Goal: Task Accomplishment & Management: Use online tool/utility

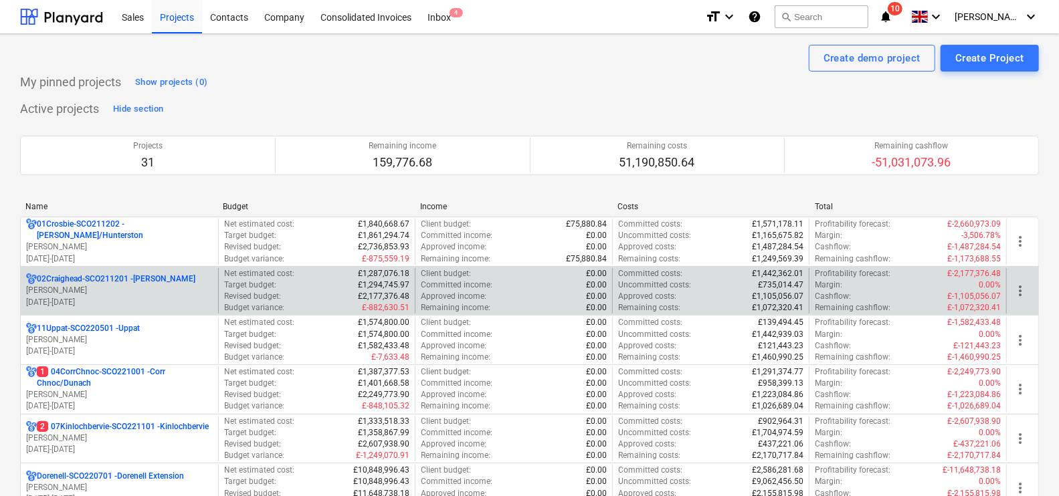
scroll to position [257, 0]
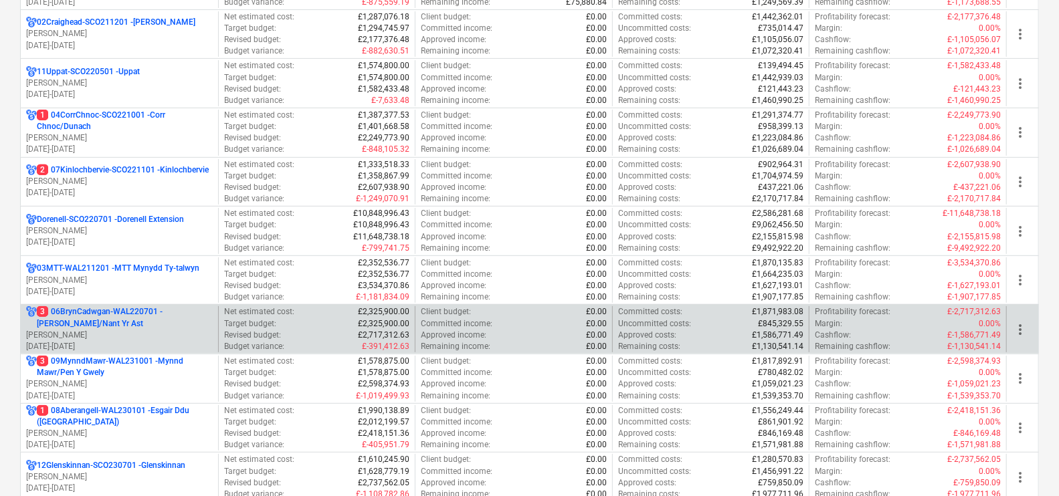
click at [140, 343] on p "[DATE] - [DATE]" at bounding box center [119, 346] width 187 height 11
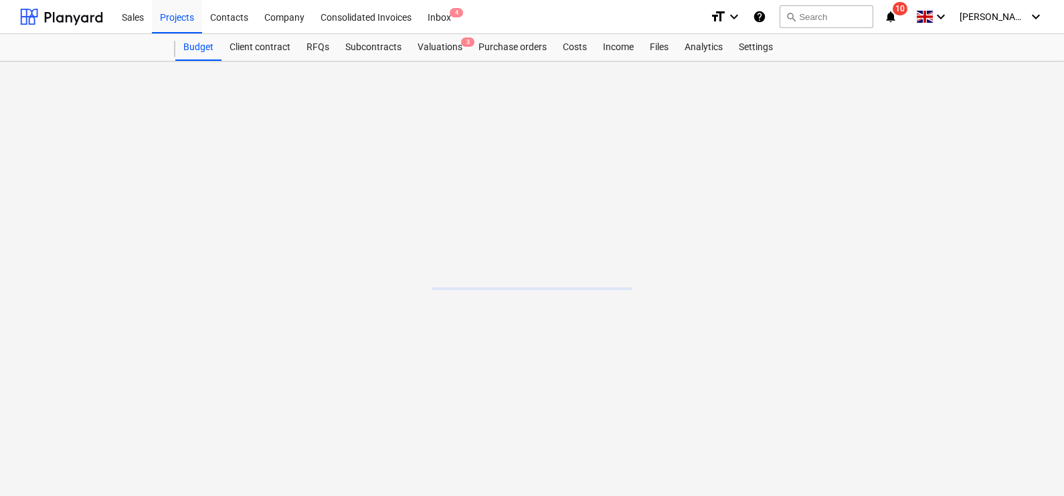
click at [140, 343] on main at bounding box center [532, 279] width 1064 height 435
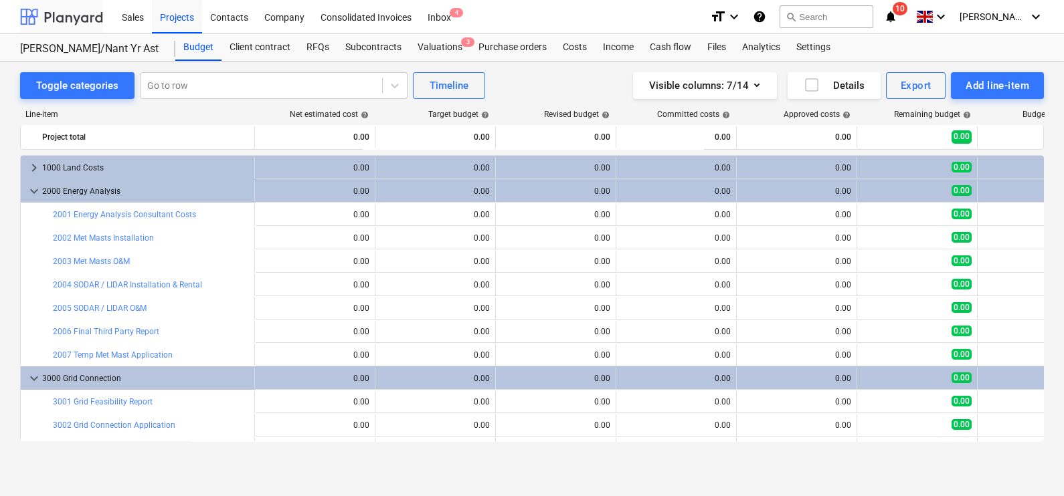
scroll to position [252, 0]
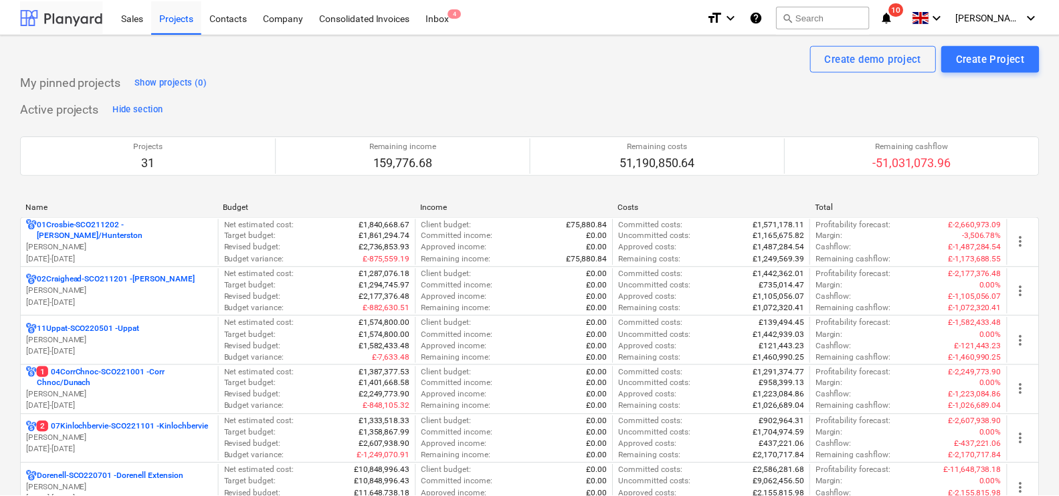
scroll to position [257, 0]
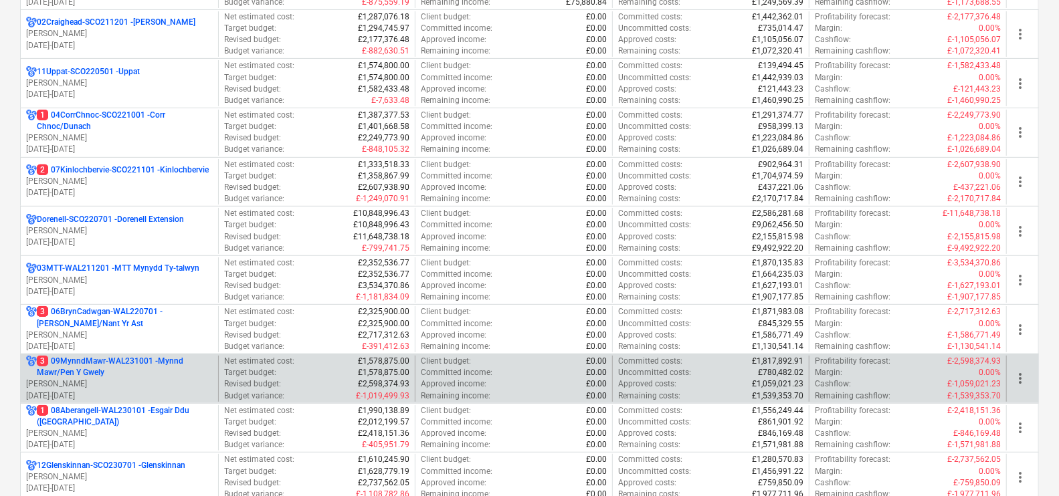
click at [161, 379] on p "[PERSON_NAME]" at bounding box center [119, 384] width 187 height 11
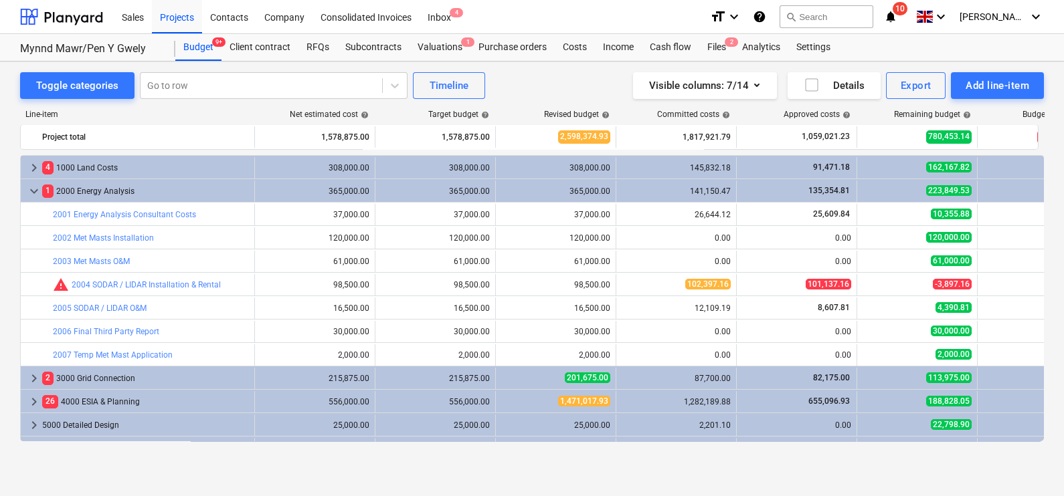
click at [447, 62] on div "Toggle categories Go to row Timeline Visible columns : 7/14 Details Export Add …" at bounding box center [532, 265] width 1064 height 407
click at [446, 55] on div "Valuations 1" at bounding box center [439, 47] width 61 height 27
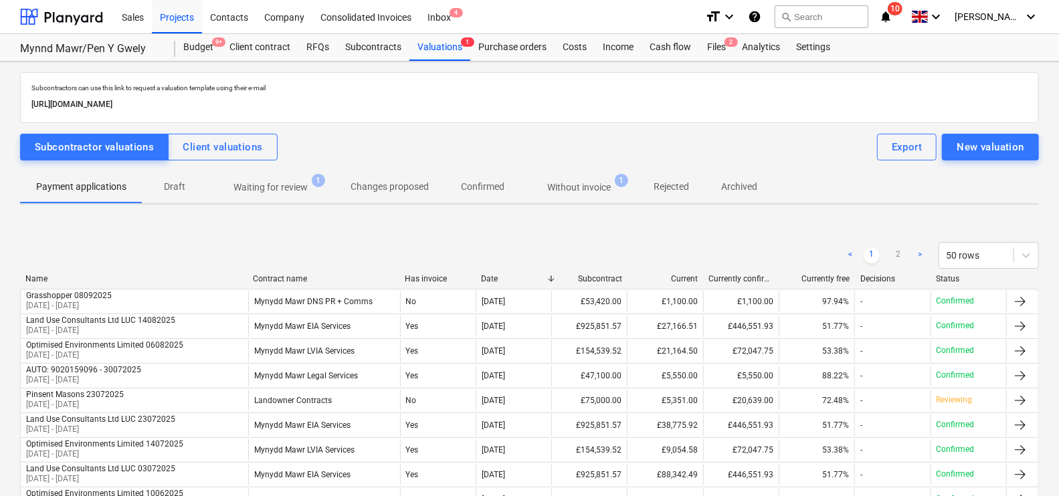
click at [275, 189] on p "Waiting for review" at bounding box center [270, 188] width 74 height 14
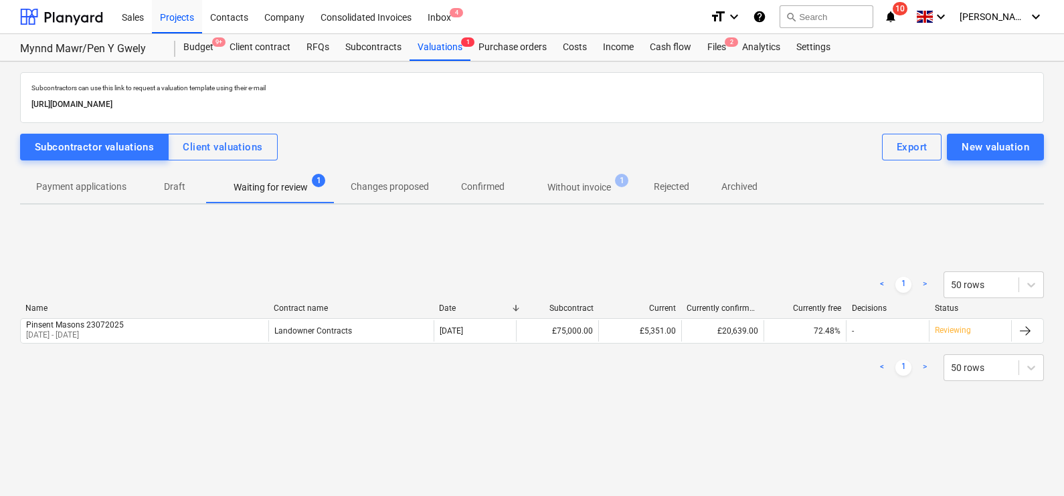
click at [542, 181] on span "Without invoice 1" at bounding box center [579, 188] width 85 height 14
click at [76, 187] on p "Payment applications" at bounding box center [81, 187] width 90 height 14
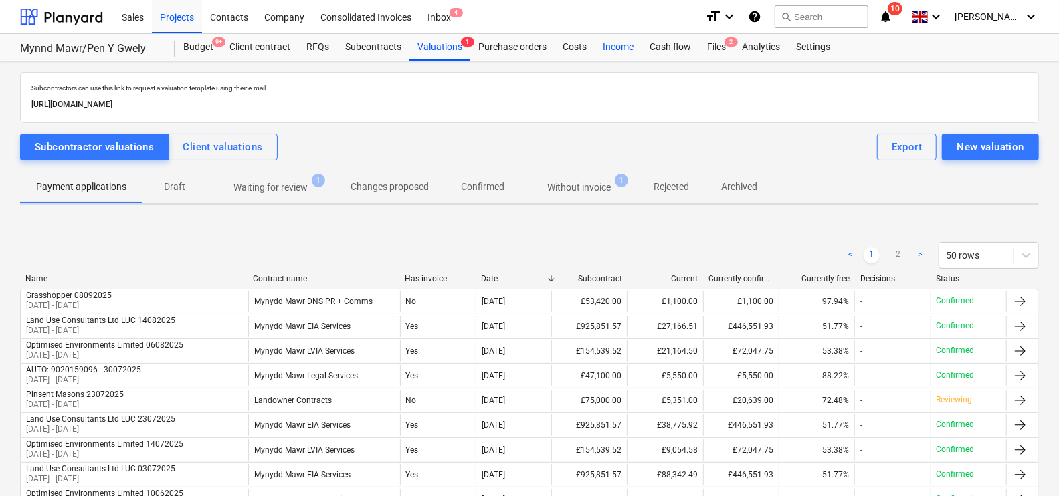
click at [605, 40] on div "Income" at bounding box center [618, 47] width 47 height 27
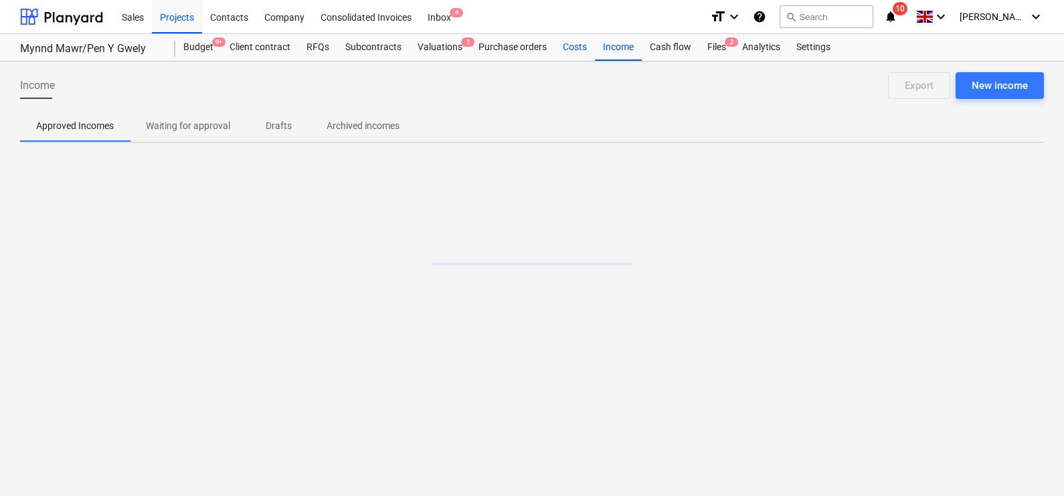
click at [581, 52] on div "Costs" at bounding box center [575, 47] width 40 height 27
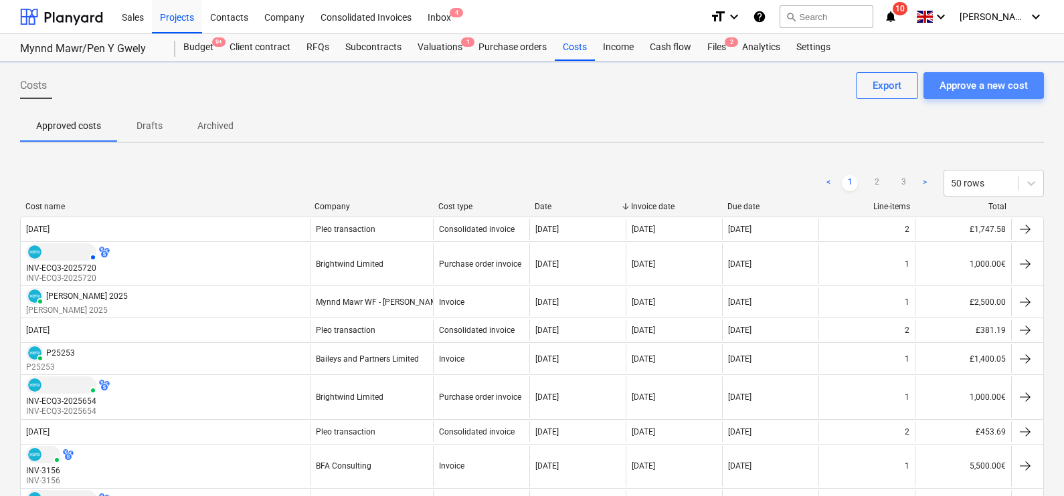
click at [983, 88] on div "Approve a new cost" at bounding box center [983, 85] width 88 height 17
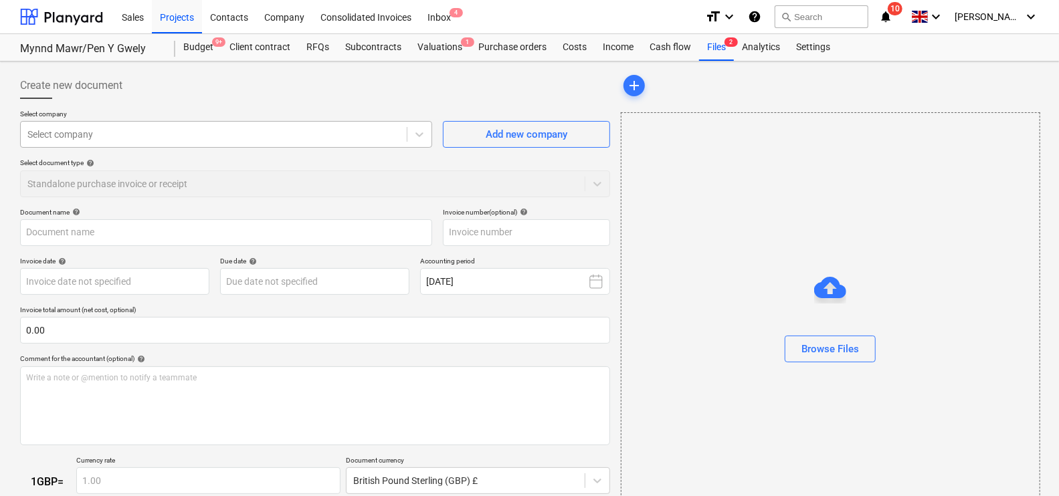
click at [280, 130] on div at bounding box center [213, 134] width 373 height 13
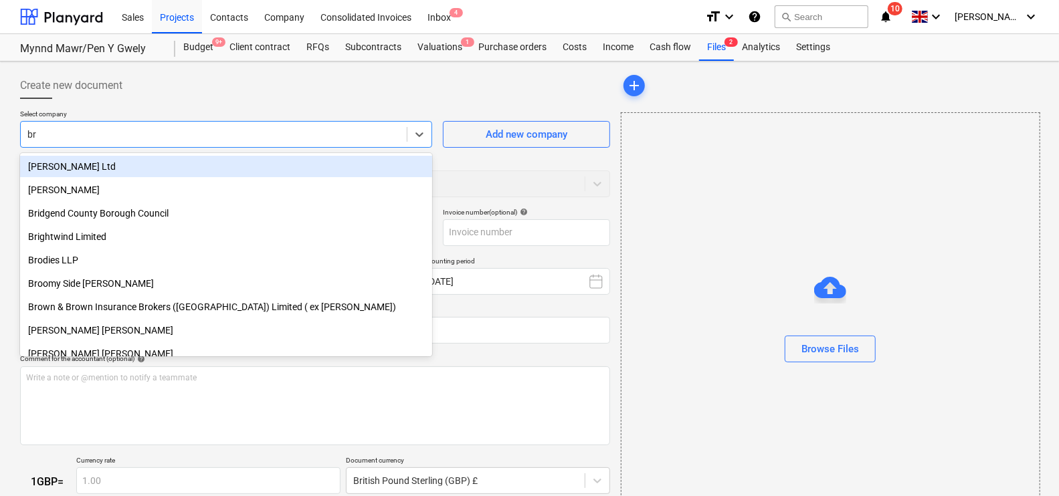
type input "b"
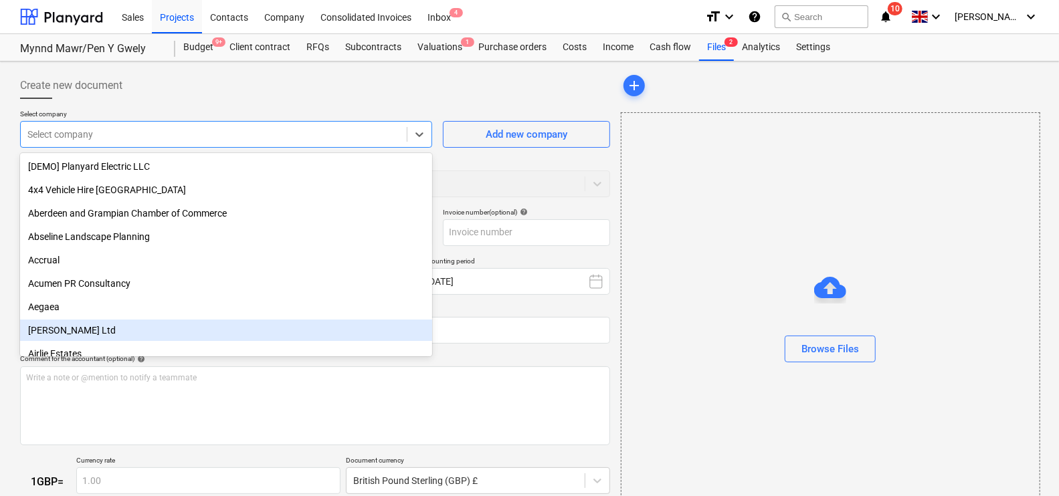
type input "f"
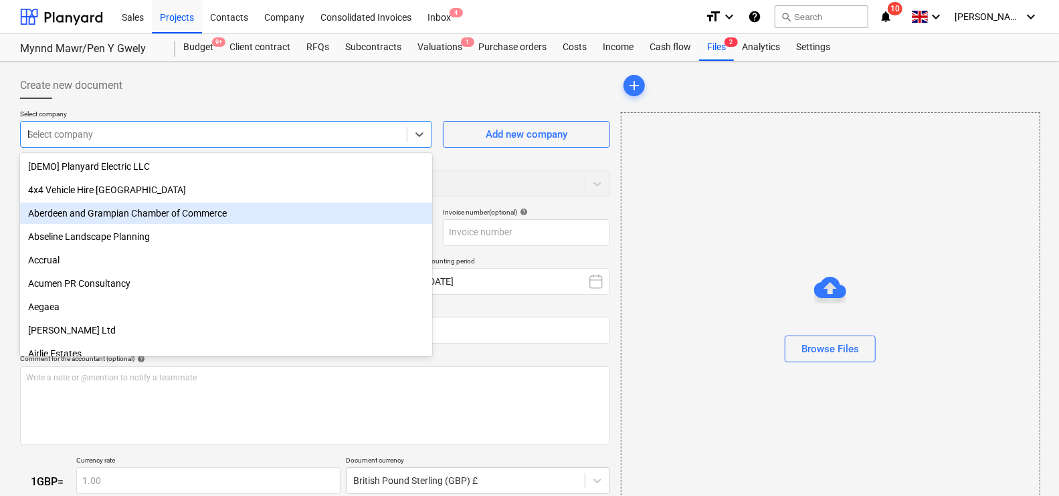
type input "bf"
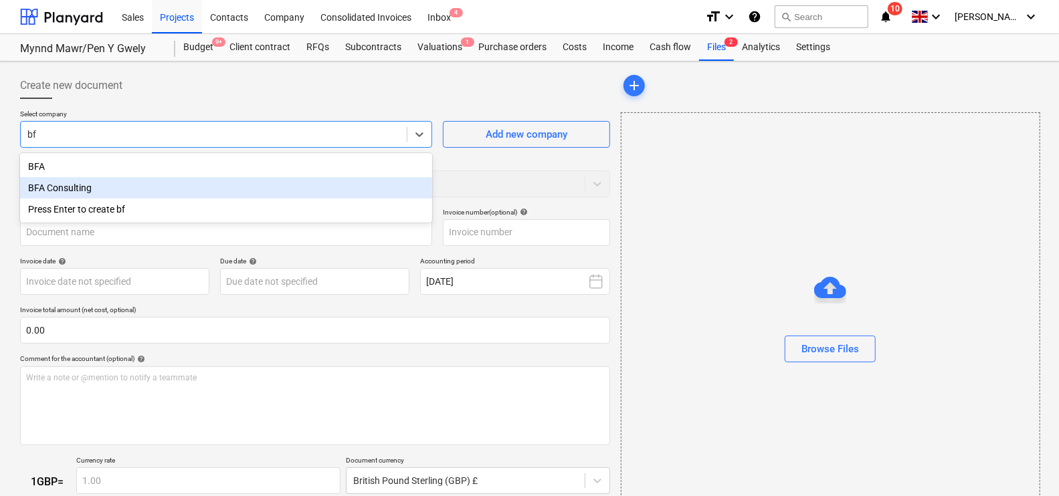
click at [116, 179] on div "BFA Consulting" at bounding box center [226, 187] width 412 height 21
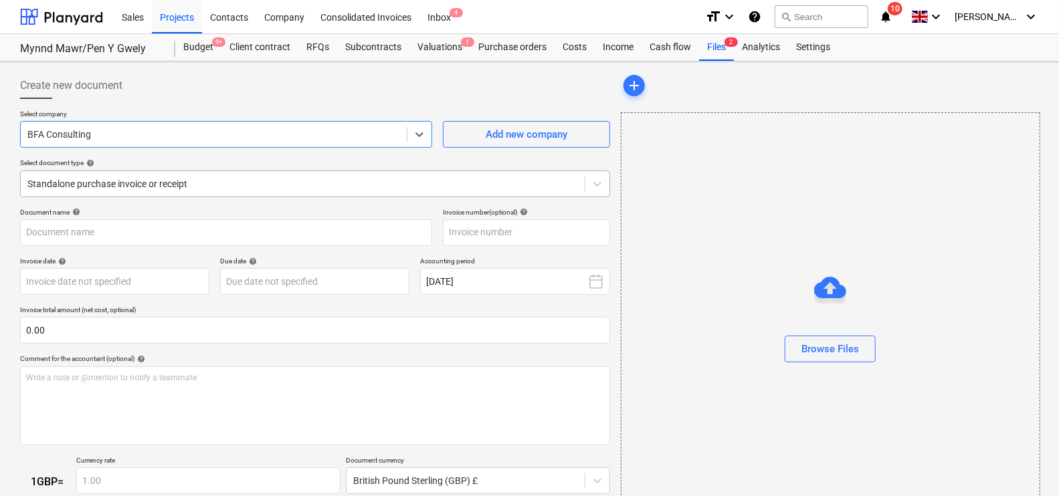
click at [151, 187] on div at bounding box center [302, 183] width 551 height 13
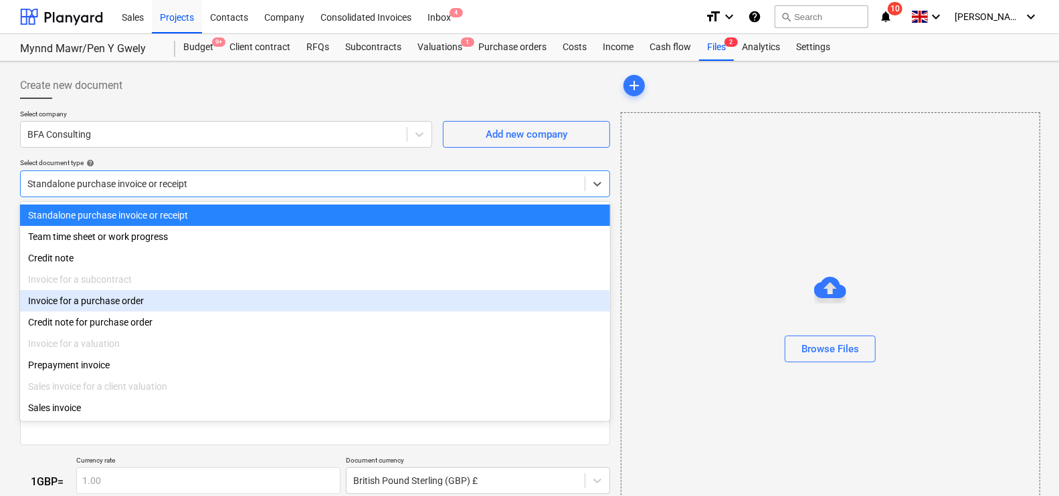
click at [127, 298] on div "Invoice for a purchase order" at bounding box center [315, 300] width 590 height 21
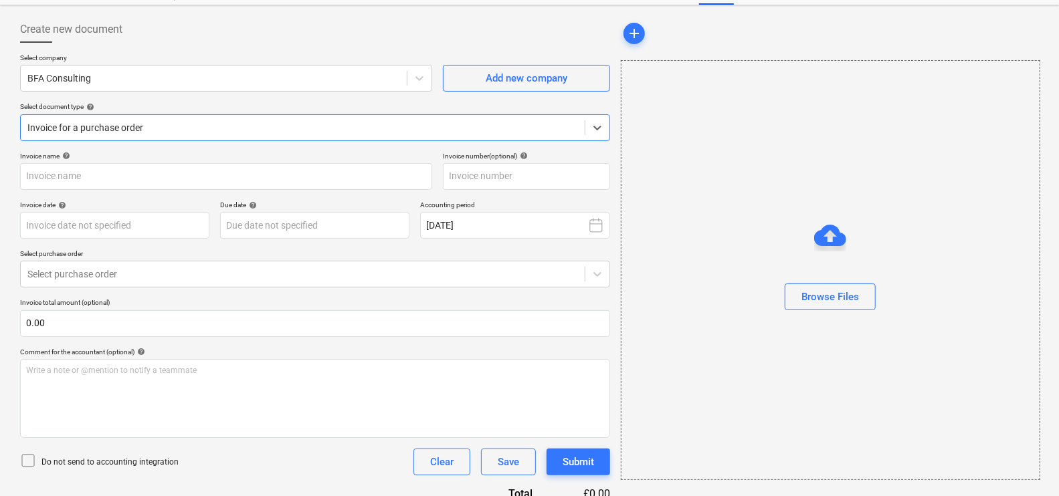
scroll to position [58, 0]
click at [110, 282] on div "Select purchase order" at bounding box center [315, 273] width 590 height 27
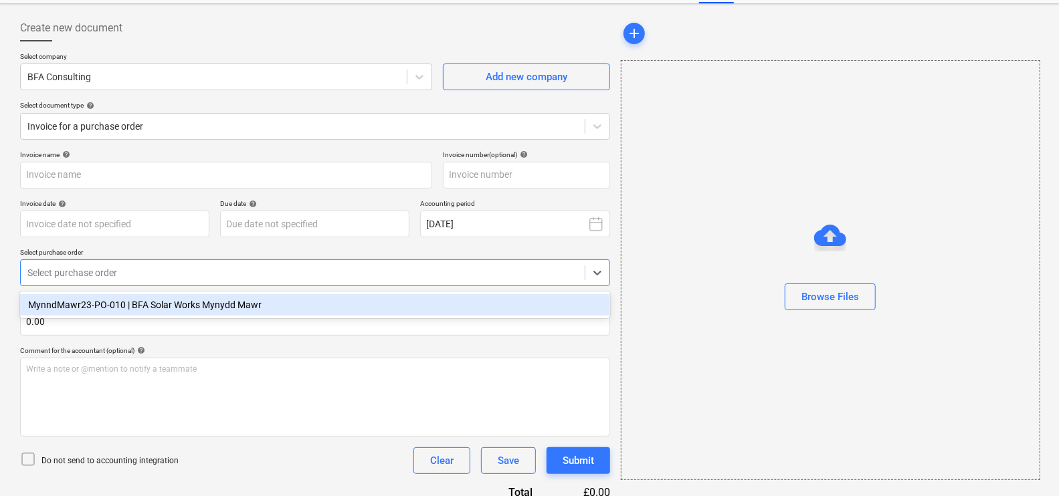
click at [122, 298] on div "MynndMawr23-PO-010 | BFA Solar Works Mynydd Mawr" at bounding box center [315, 304] width 590 height 21
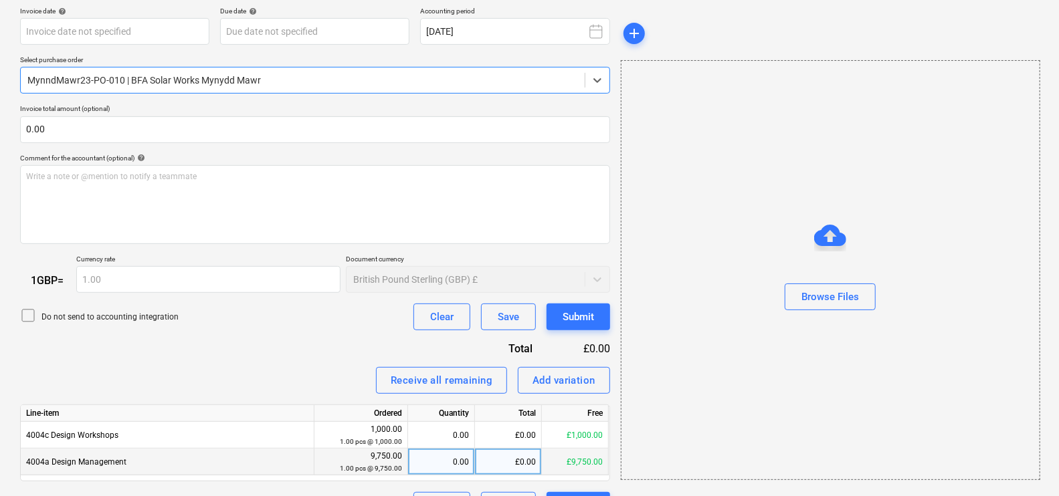
scroll to position [283, 0]
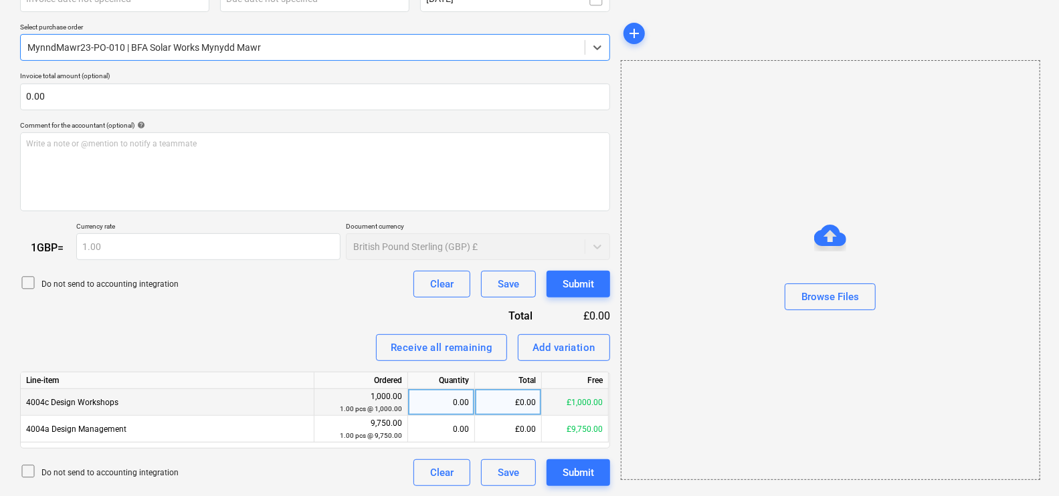
click at [350, 408] on small "1.00 pcs @ 1,000.00" at bounding box center [371, 408] width 62 height 7
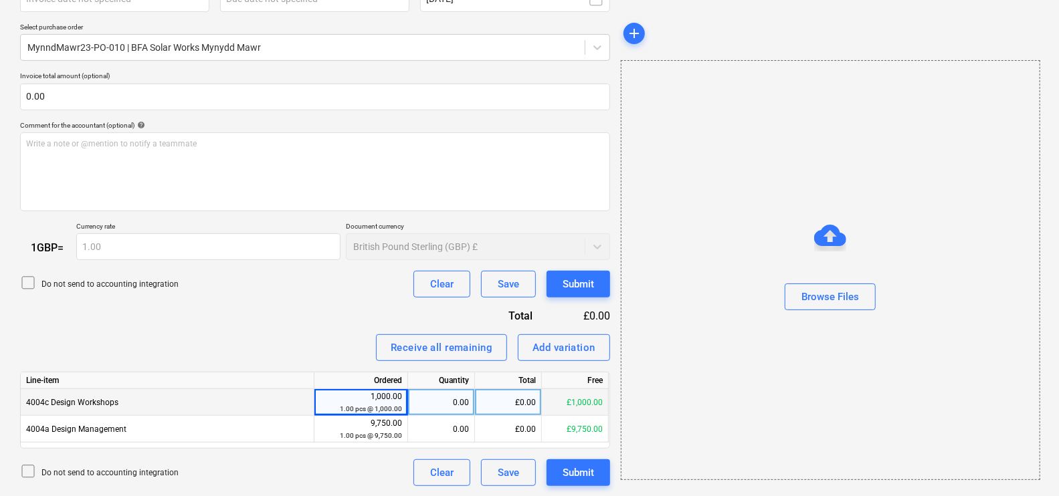
click at [442, 410] on div "0.00" at bounding box center [441, 402] width 56 height 27
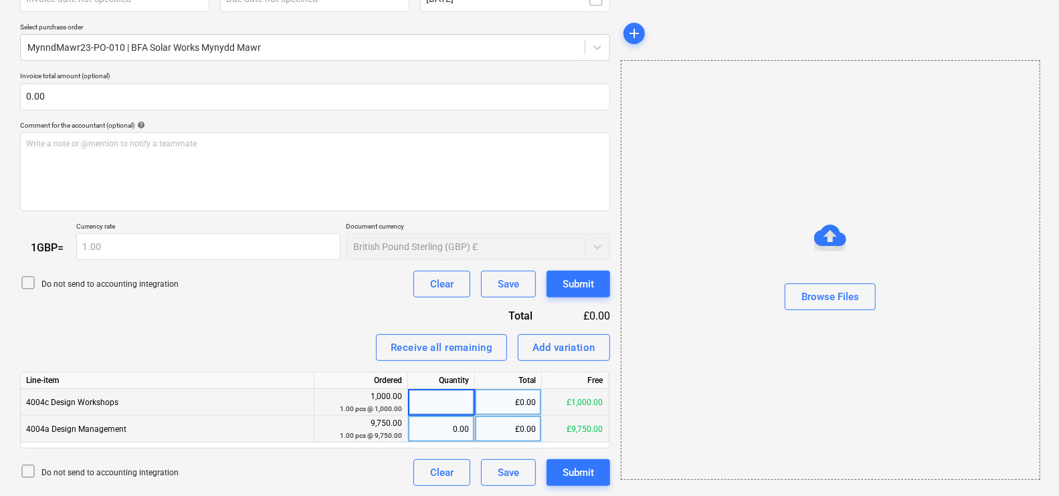
click at [442, 425] on div "0.00" at bounding box center [441, 429] width 56 height 27
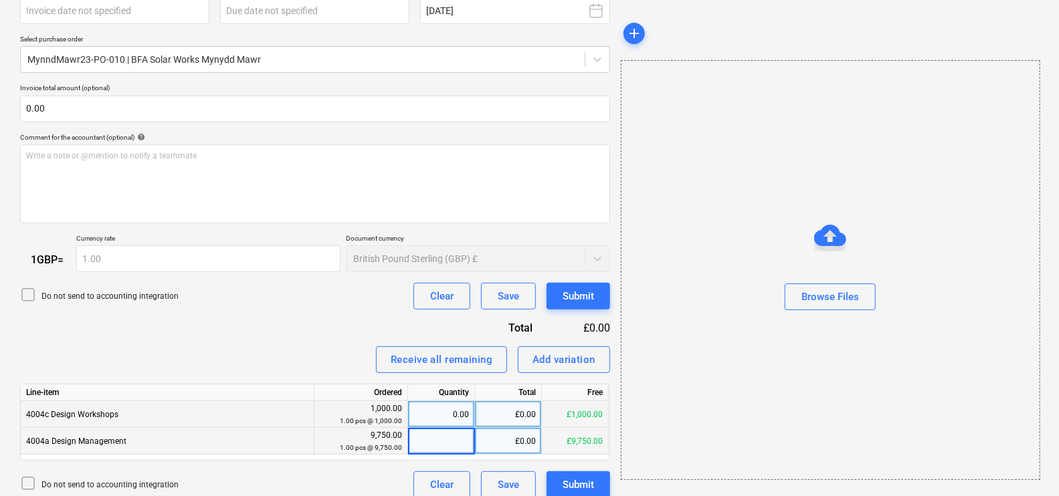
scroll to position [0, 0]
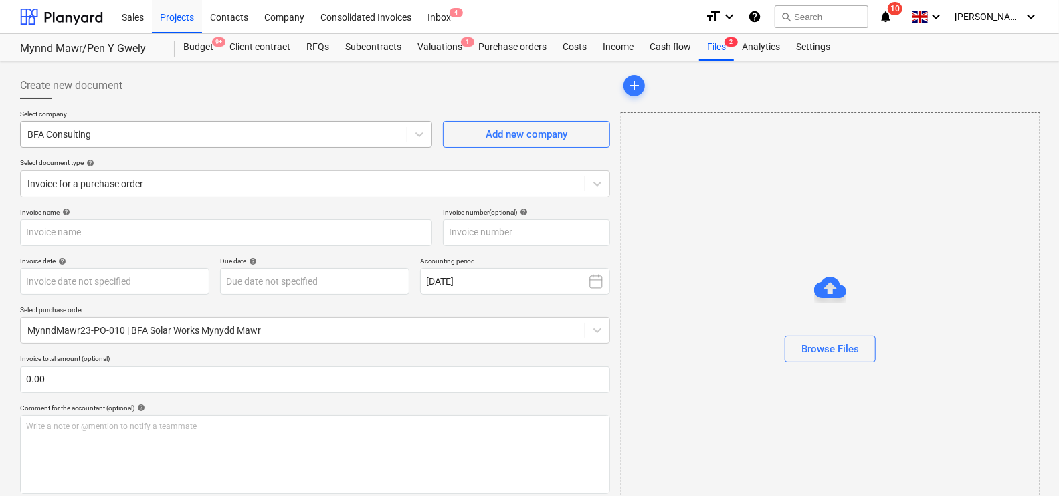
click at [146, 125] on div "BFA Consulting" at bounding box center [214, 134] width 386 height 19
click at [181, 130] on div at bounding box center [213, 134] width 373 height 13
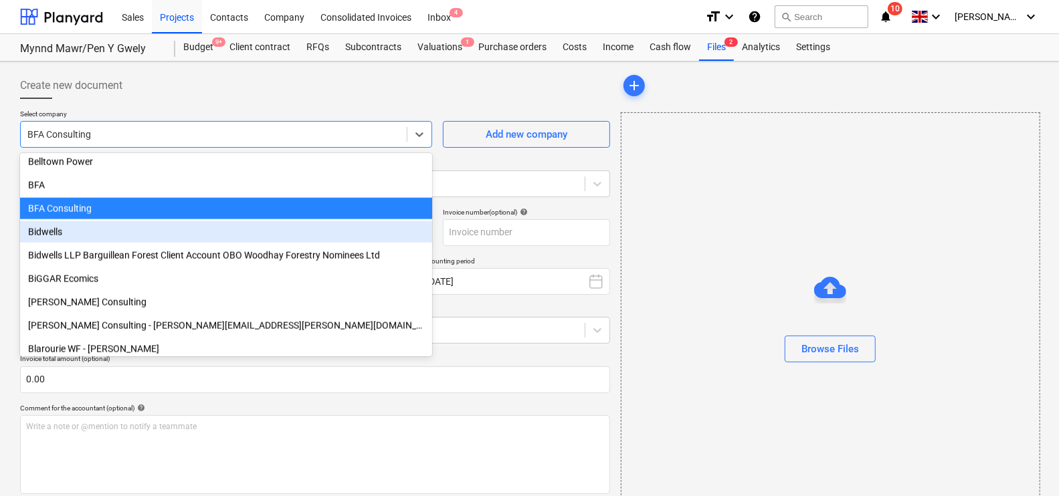
scroll to position [1219, 0]
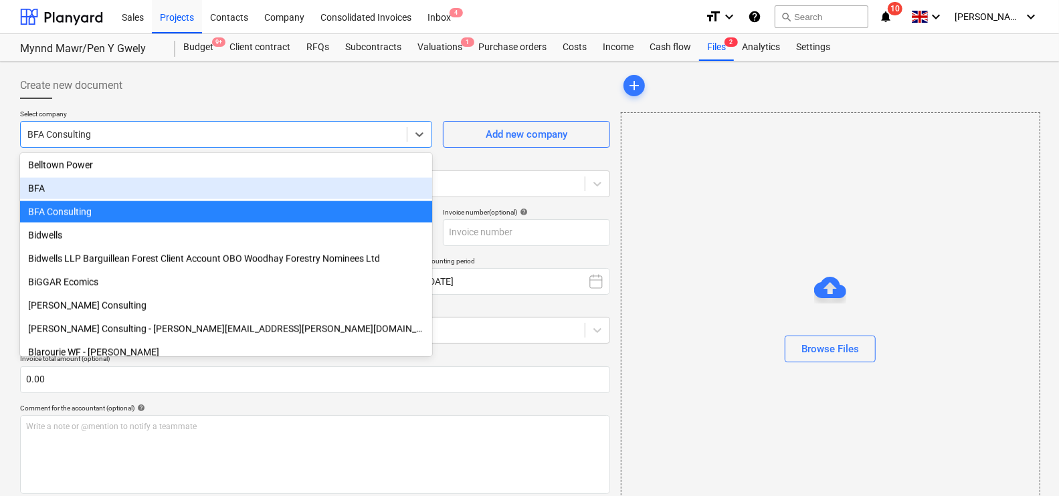
click at [174, 193] on div "BFA" at bounding box center [226, 188] width 412 height 21
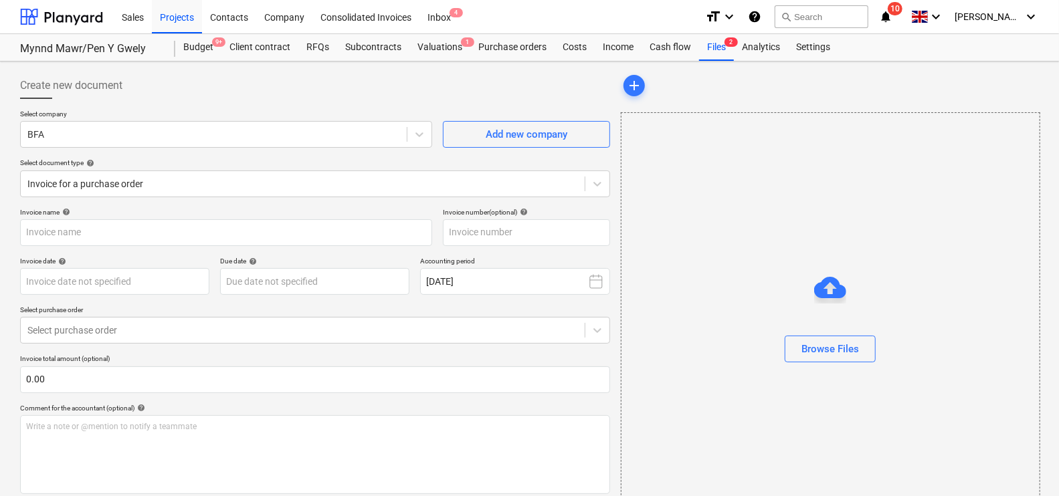
click at [164, 167] on div "Select document type help" at bounding box center [315, 163] width 590 height 9
click at [168, 178] on div at bounding box center [302, 183] width 551 height 13
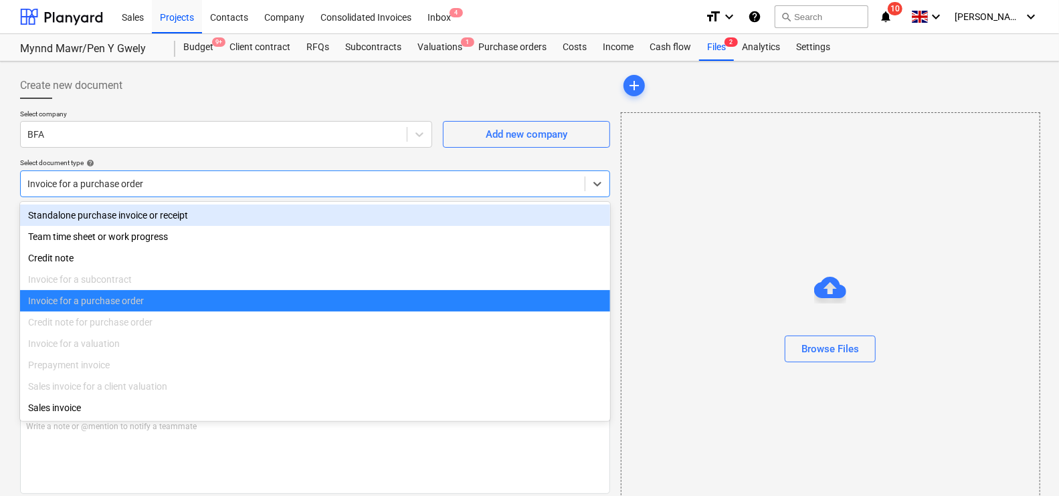
click at [211, 62] on div "Create new document Select company BFA Add new company Select document type hel…" at bounding box center [529, 315] width 1059 height 507
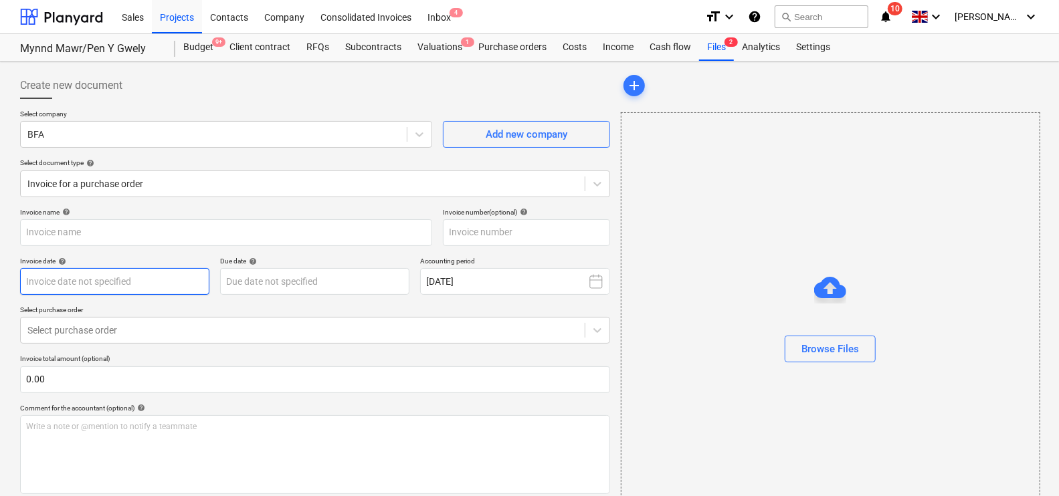
scroll to position [71, 0]
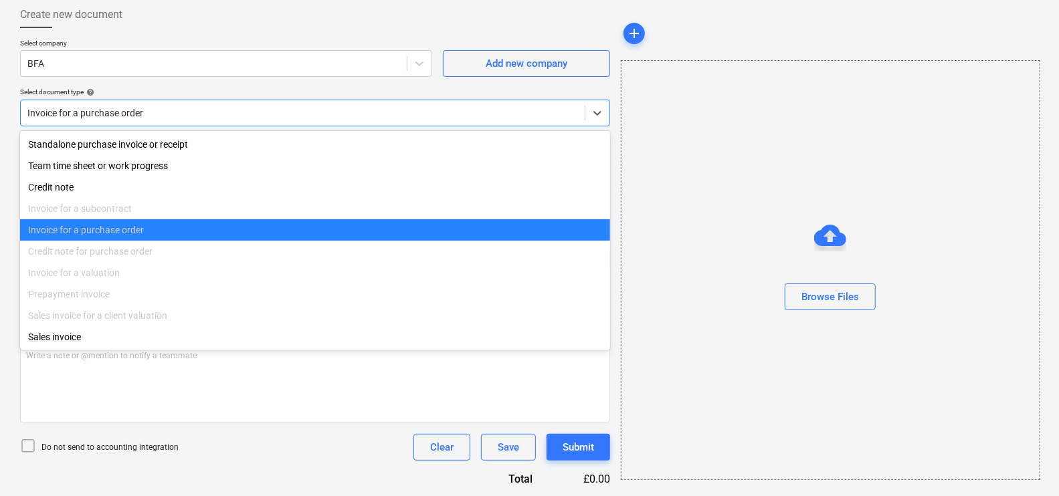
click at [84, 116] on div at bounding box center [302, 112] width 551 height 13
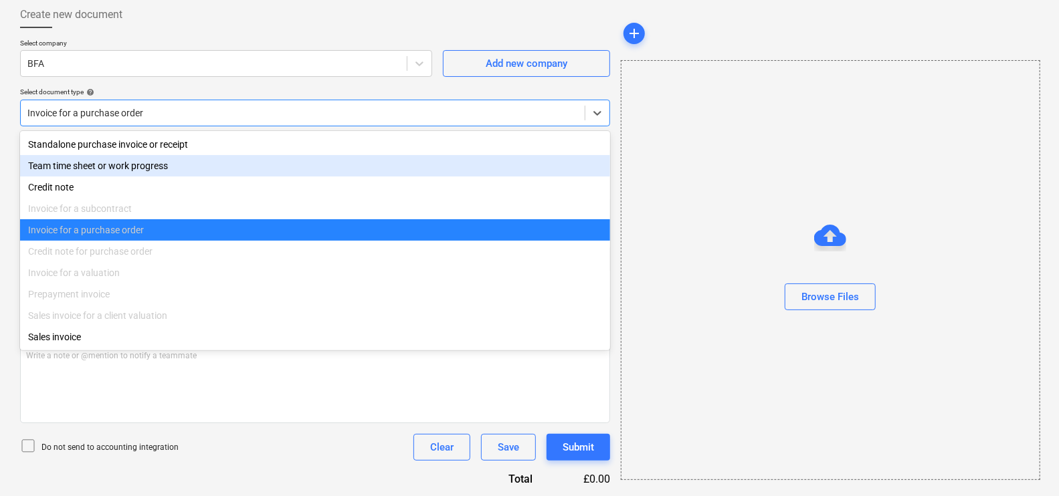
click at [110, 167] on div "Team time sheet or work progress" at bounding box center [315, 165] width 590 height 21
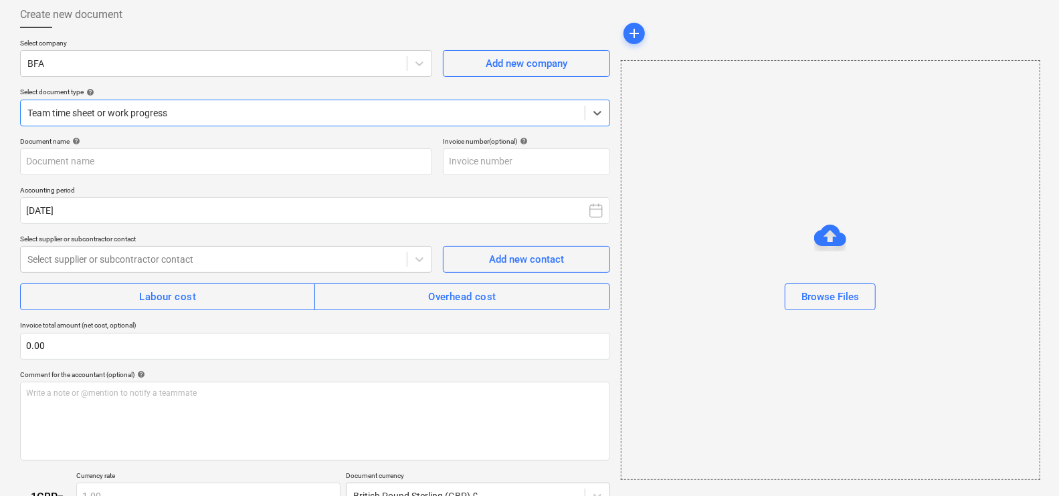
click at [153, 120] on div "Team time sheet or work progress" at bounding box center [303, 113] width 564 height 19
click at [169, 77] on div "Select company BFA Add new company Select document type help Team time sheet or…" at bounding box center [315, 88] width 590 height 98
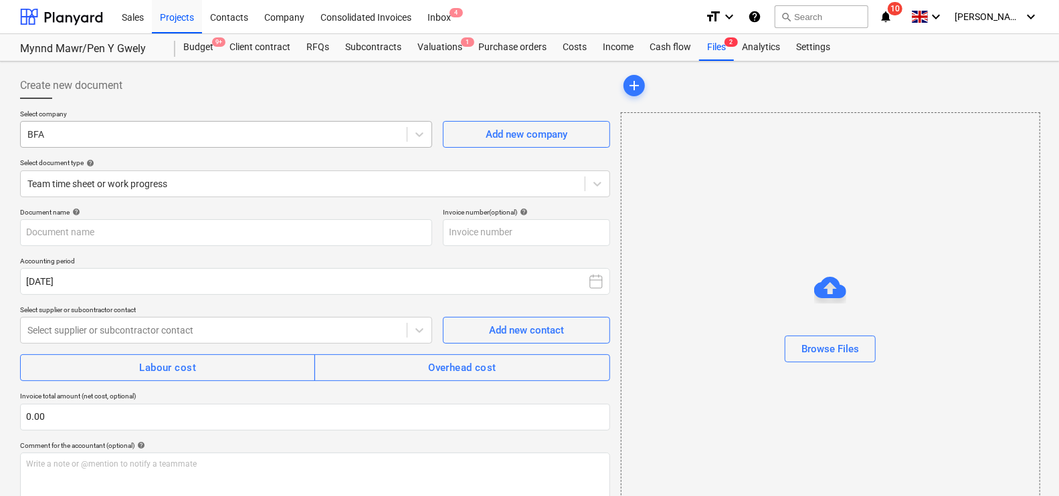
click at [241, 141] on div "BFA" at bounding box center [214, 134] width 386 height 19
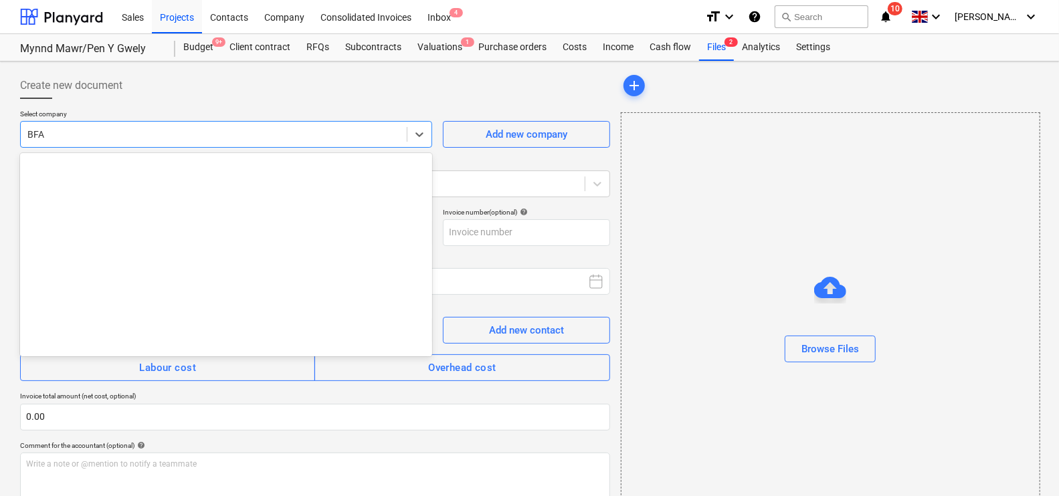
scroll to position [1240, 0]
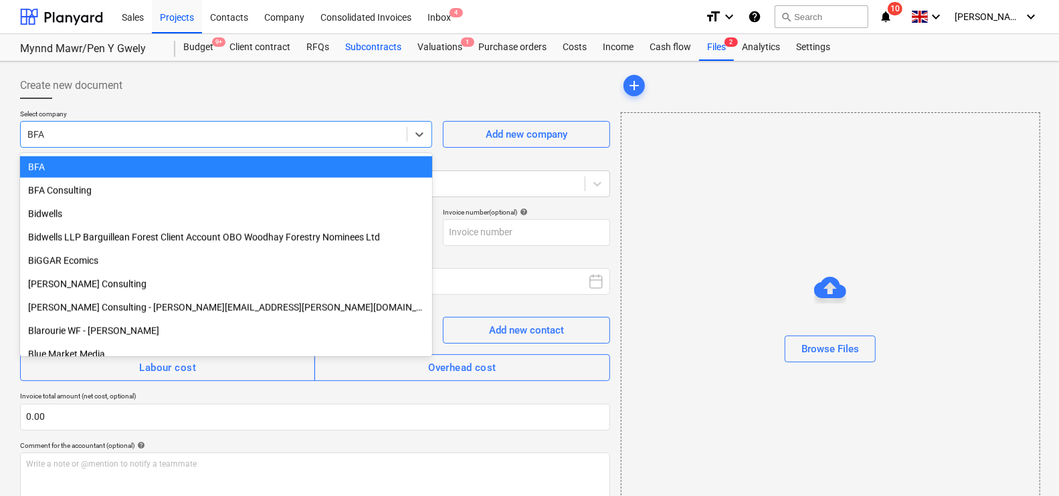
click at [355, 46] on div "Subcontracts" at bounding box center [373, 47] width 72 height 27
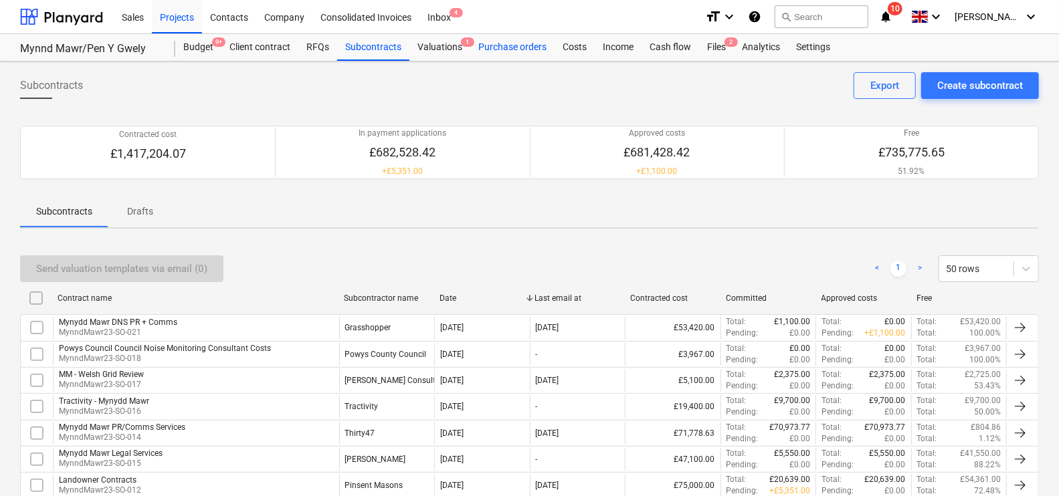
click at [502, 43] on div "Purchase orders" at bounding box center [512, 47] width 84 height 27
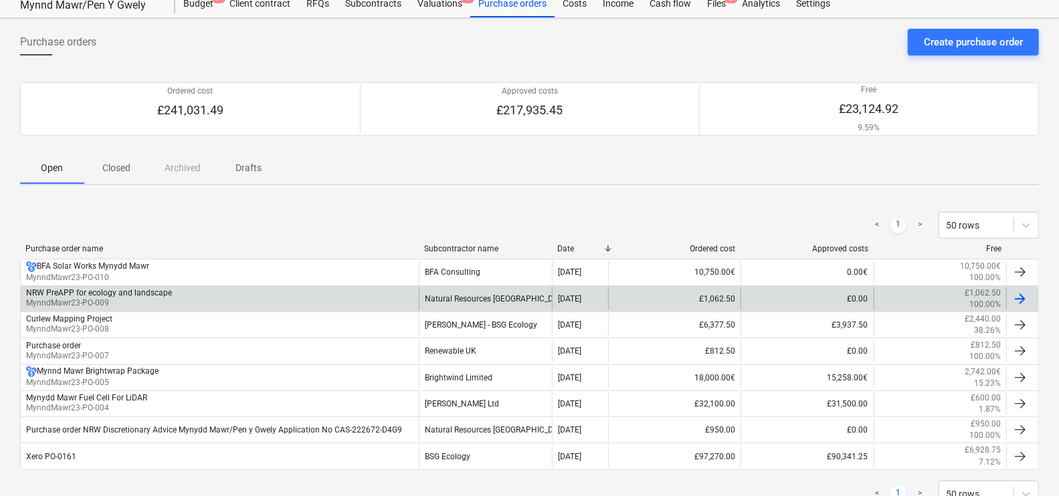
scroll to position [45, 0]
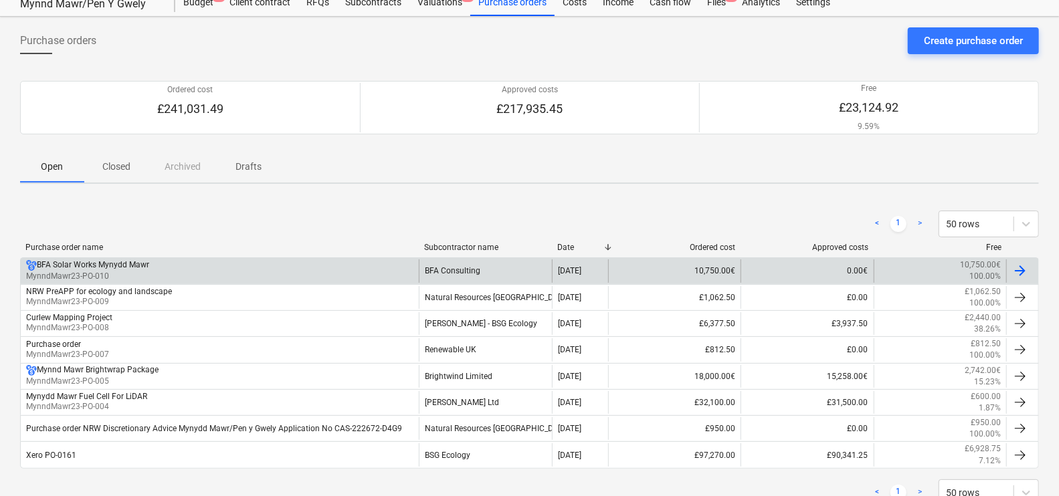
click at [289, 274] on div "BFA Solar Works Mynydd Mawr MynndMawr23-PO-010" at bounding box center [220, 271] width 398 height 23
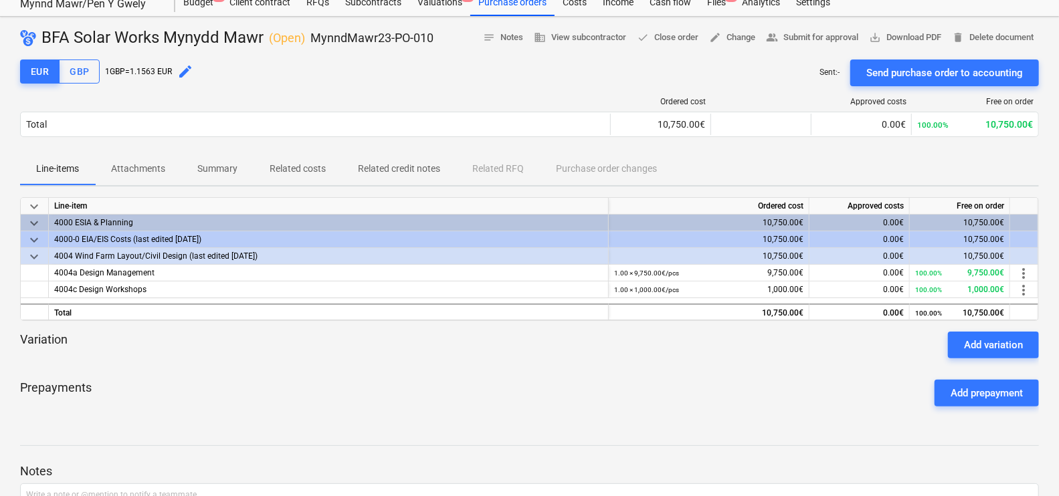
click at [35, 257] on span "keyboard_arrow_down" at bounding box center [34, 257] width 16 height 16
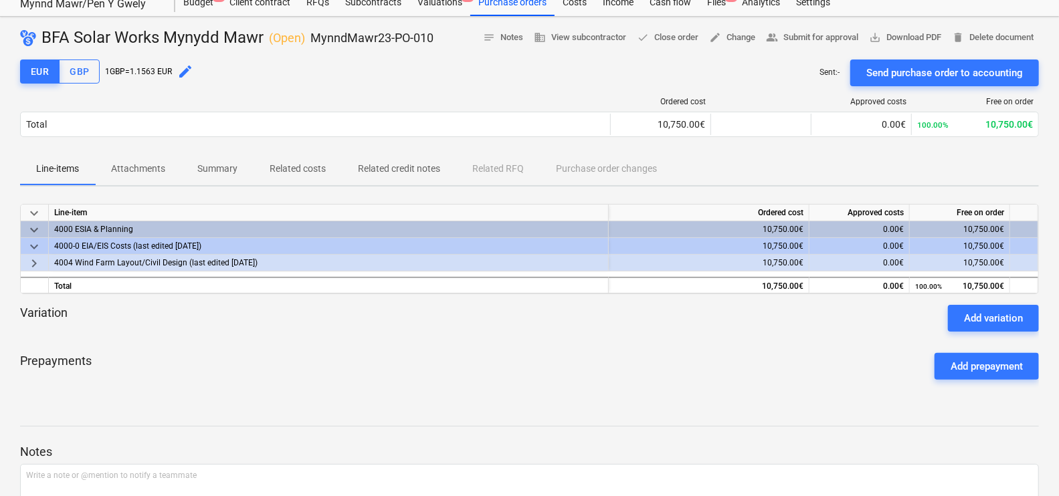
click at [34, 244] on span "keyboard_arrow_down" at bounding box center [34, 247] width 16 height 16
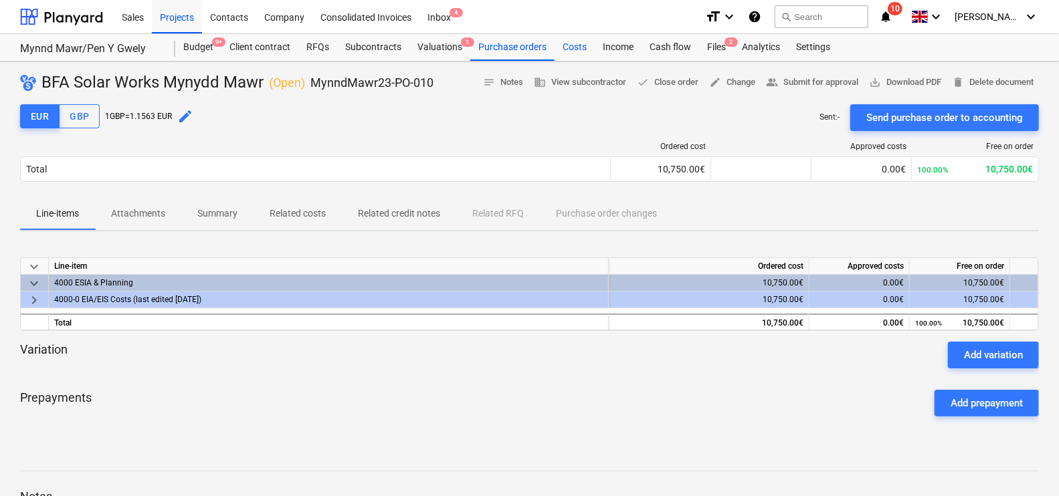
click at [582, 45] on div "Costs" at bounding box center [575, 47] width 40 height 27
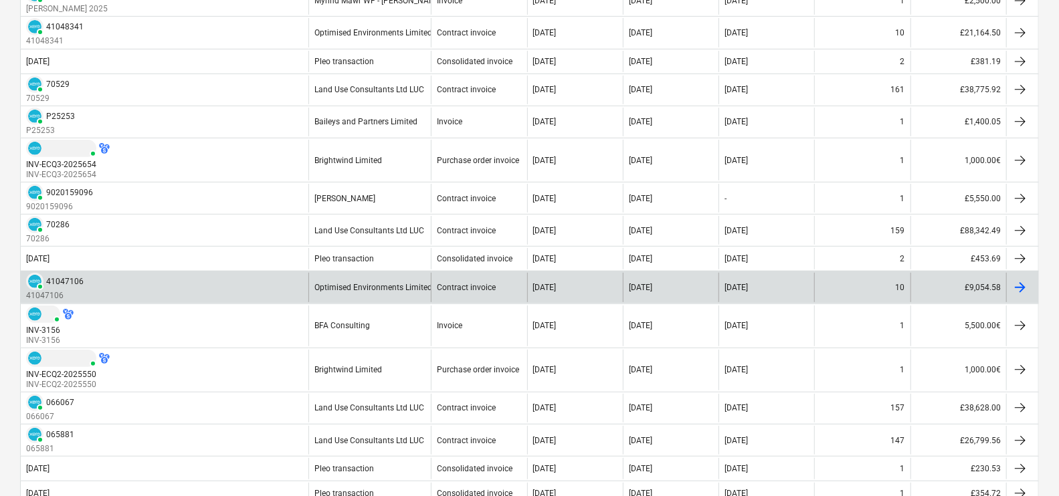
scroll to position [334, 0]
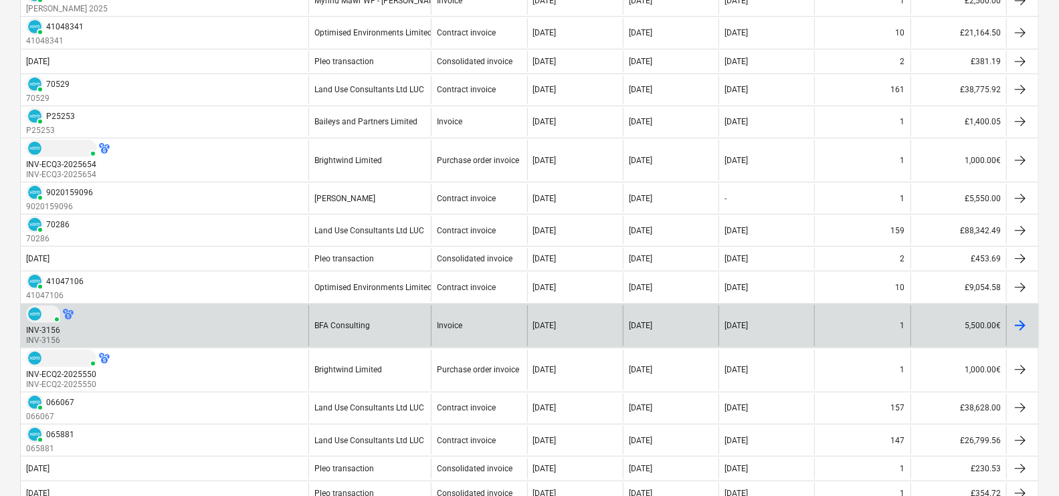
click at [480, 326] on div "Invoice" at bounding box center [479, 326] width 96 height 41
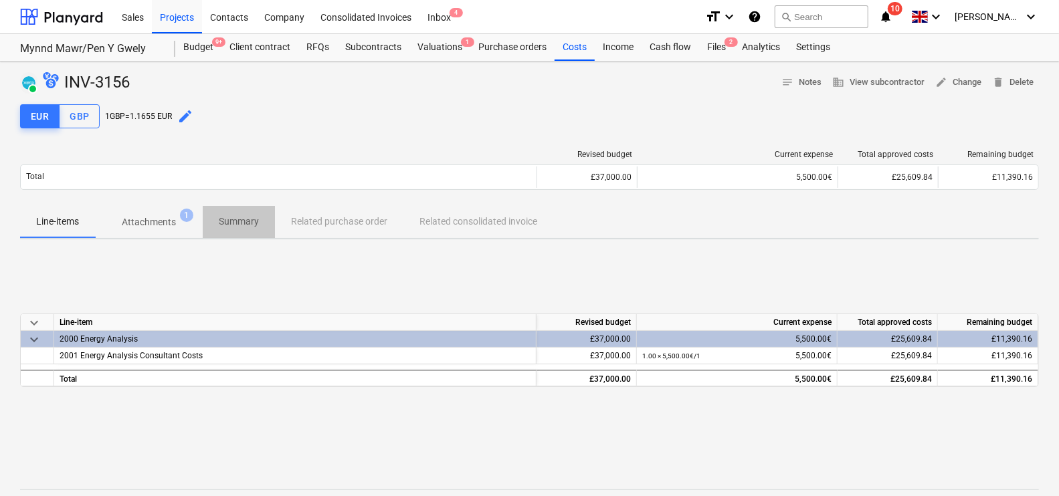
click at [238, 217] on p "Summary" at bounding box center [239, 222] width 40 height 14
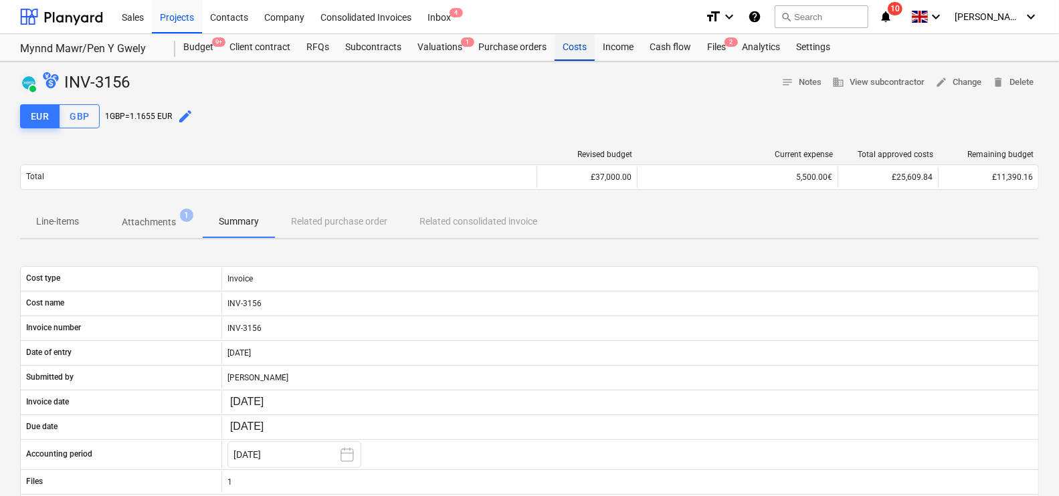
click at [587, 52] on div "Costs" at bounding box center [575, 47] width 40 height 27
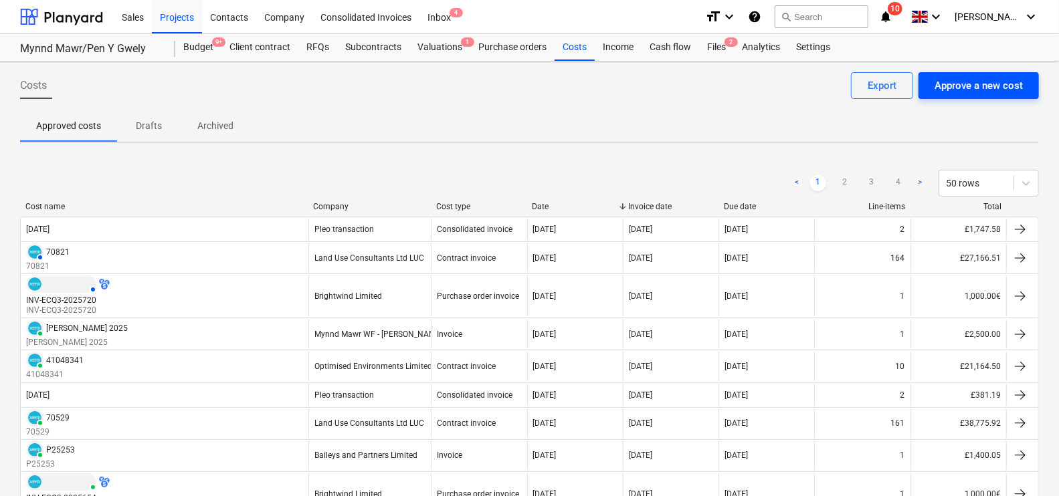
click at [968, 95] on button "Approve a new cost" at bounding box center [979, 85] width 120 height 27
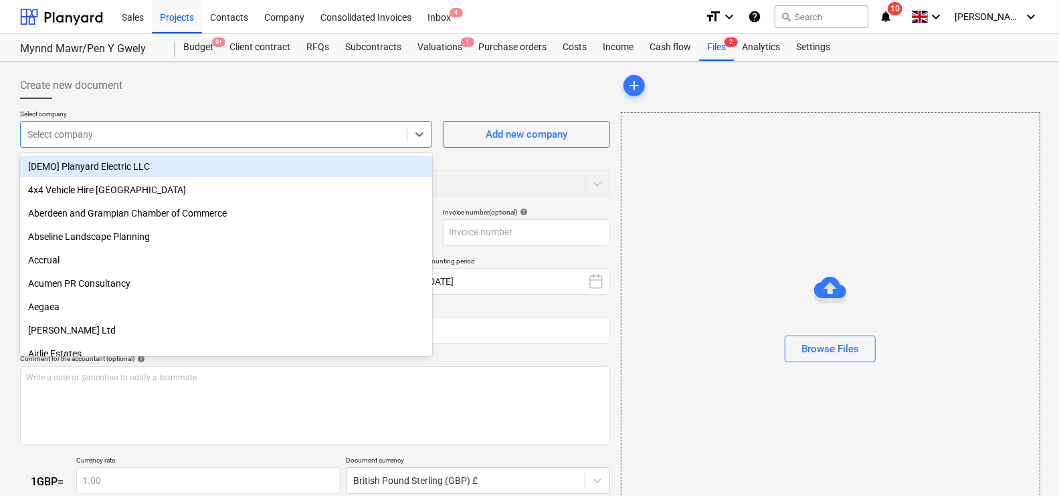
click at [365, 121] on div "Select company" at bounding box center [226, 134] width 412 height 27
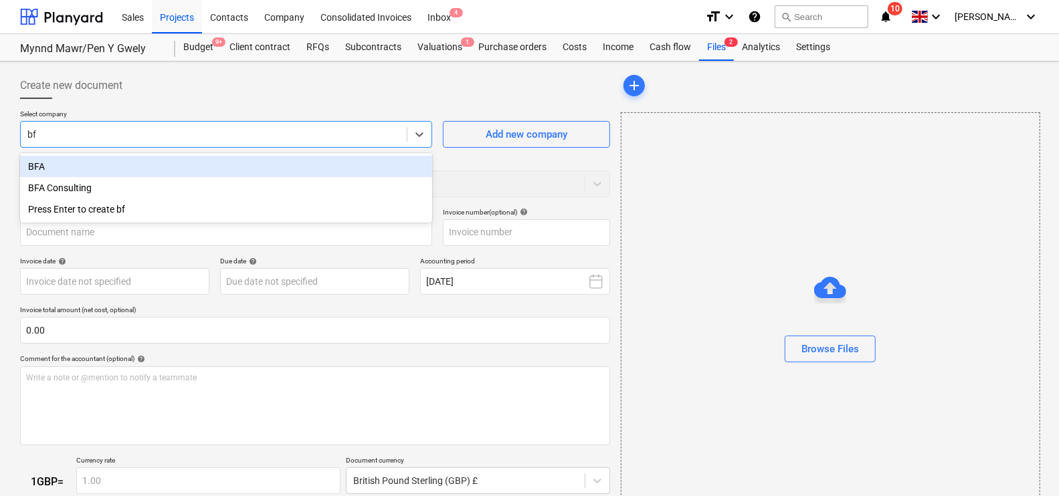
type input "bfa"
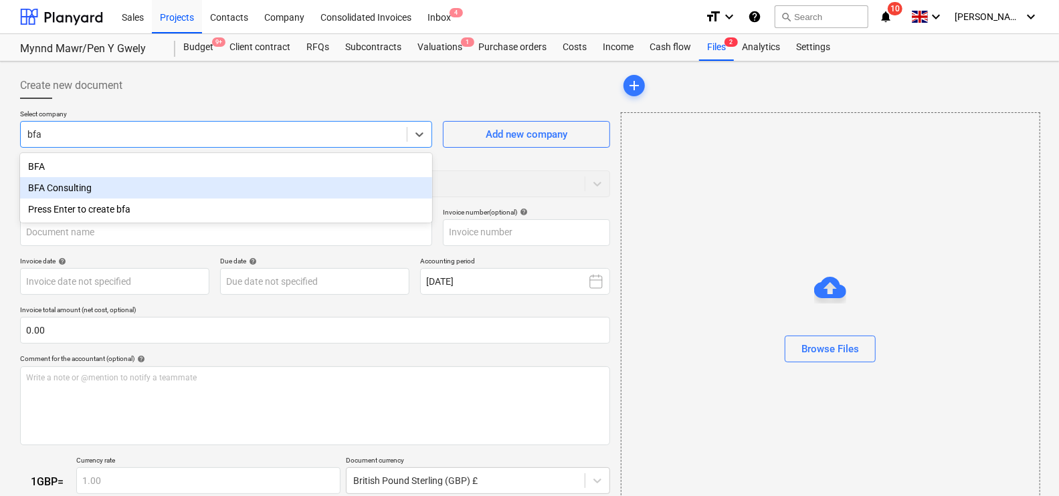
click at [248, 191] on div "BFA Consulting" at bounding box center [226, 187] width 412 height 21
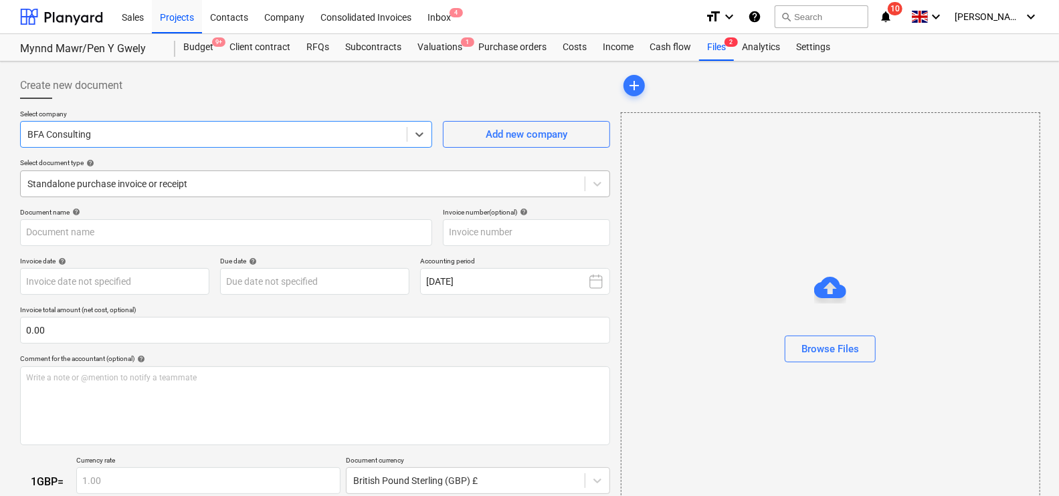
click at [199, 181] on div at bounding box center [302, 183] width 551 height 13
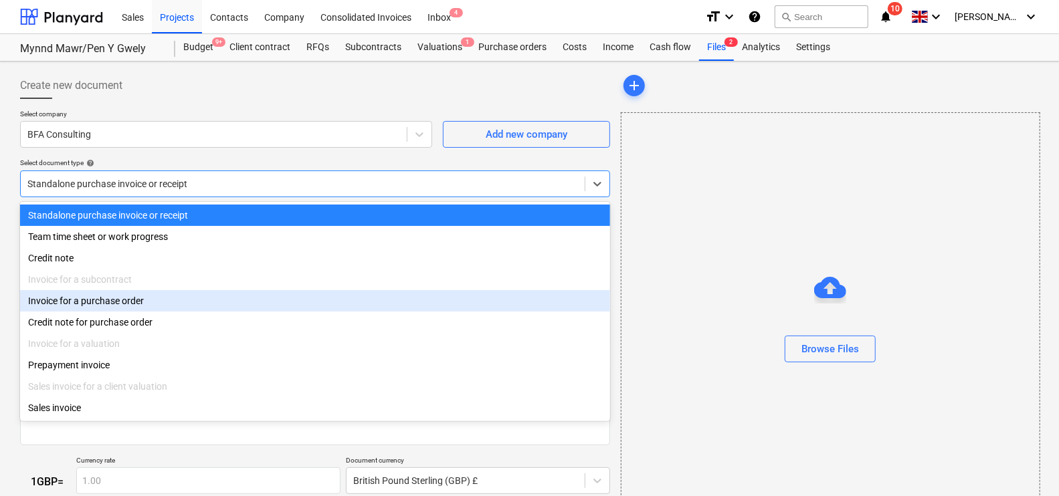
click at [118, 304] on div "Invoice for a purchase order" at bounding box center [315, 300] width 590 height 21
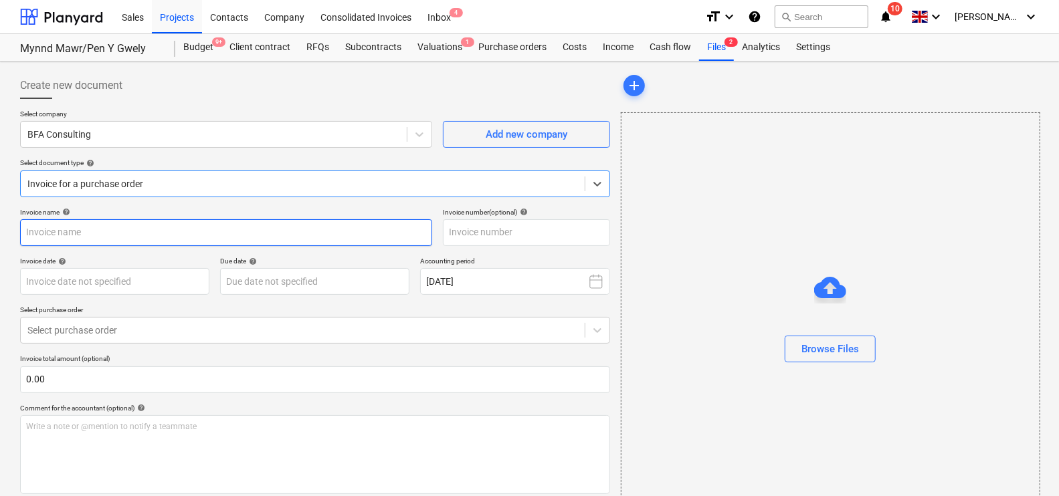
click at [115, 235] on input "text" at bounding box center [226, 232] width 412 height 27
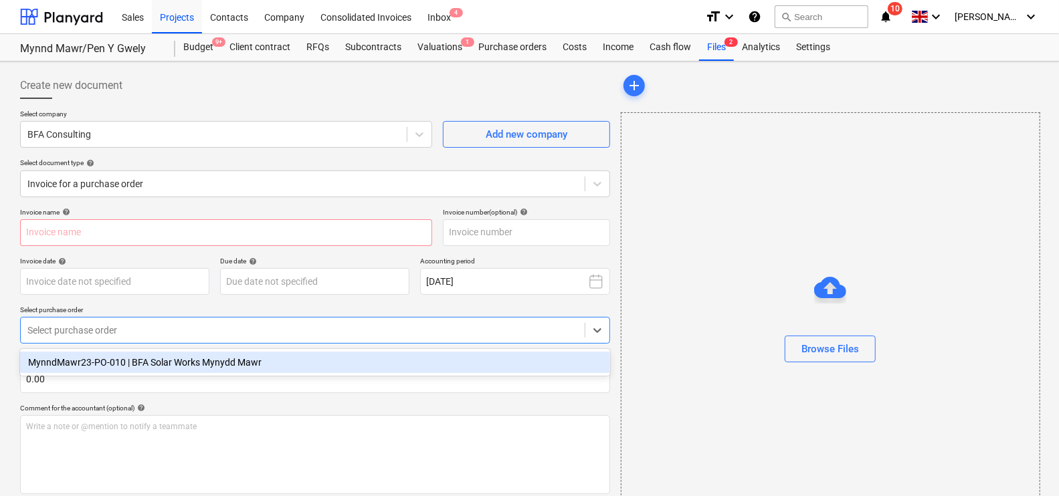
click at [129, 328] on div at bounding box center [302, 330] width 551 height 13
click at [128, 358] on div "MynndMawr23-PO-010 | BFA Solar Works Mynydd Mawr" at bounding box center [315, 362] width 590 height 21
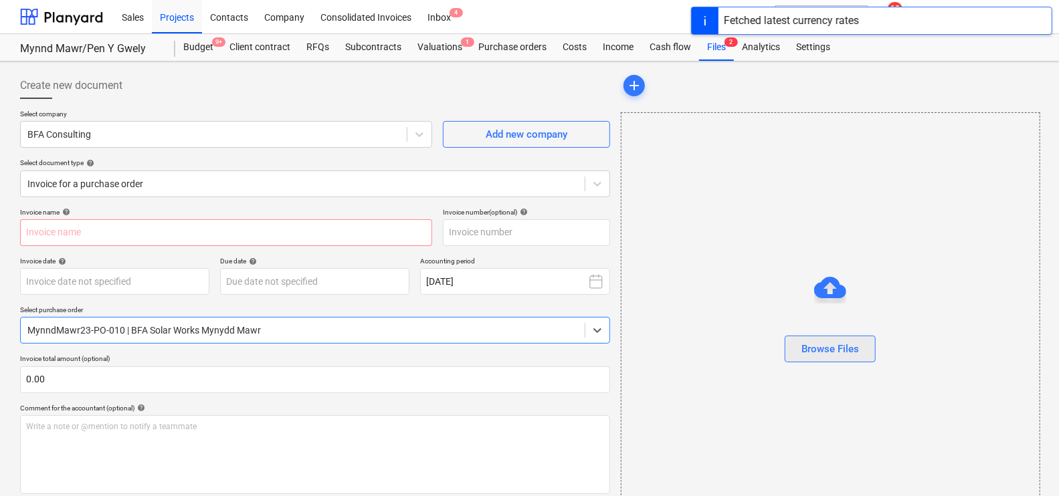
click at [799, 359] on button "Browse Files" at bounding box center [830, 349] width 91 height 27
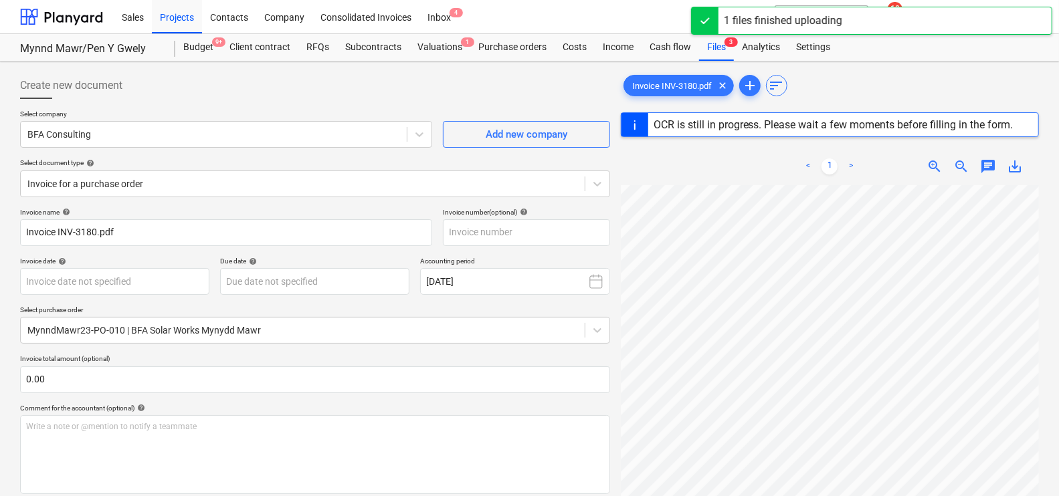
scroll to position [124, 0]
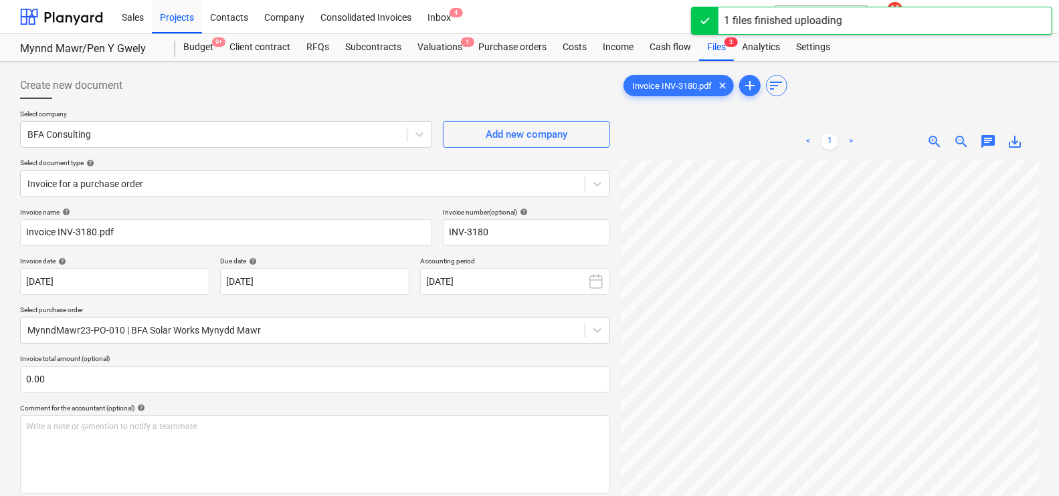
type input "INV-3180"
type input "[DATE]"
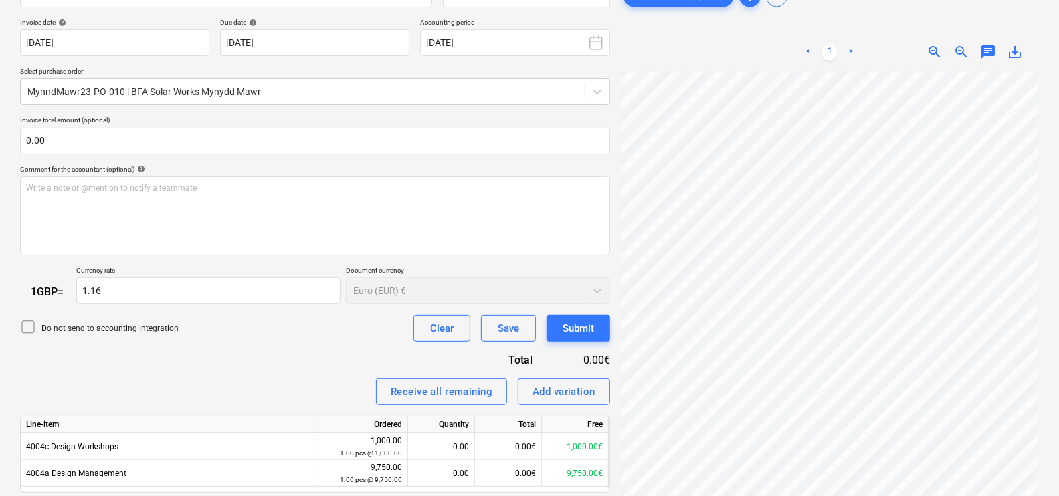
scroll to position [283, 0]
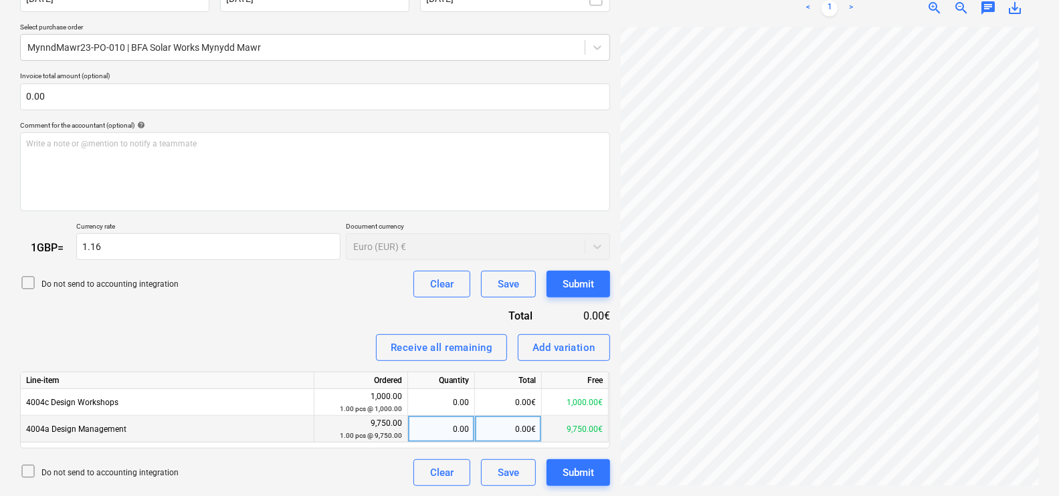
click at [445, 429] on div "0.00" at bounding box center [441, 429] width 56 height 27
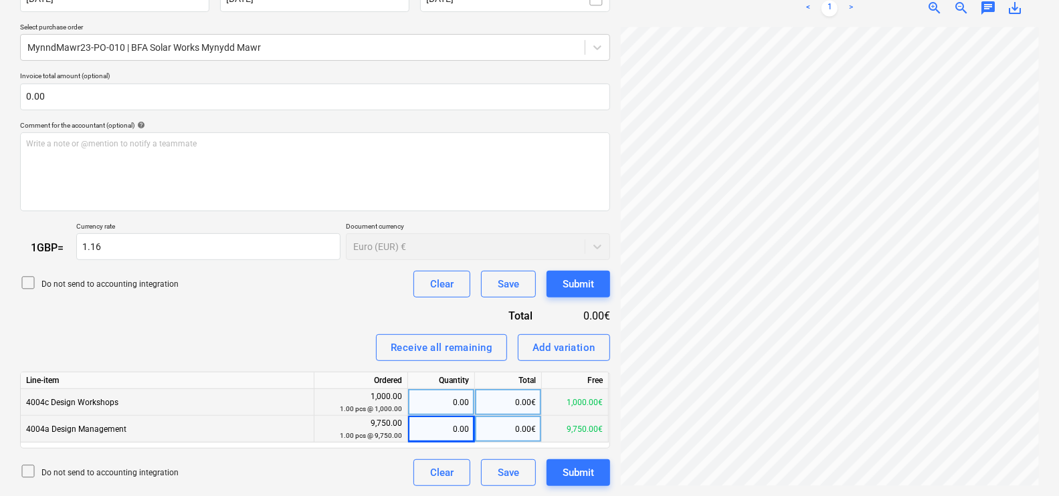
click at [533, 395] on div "0.00€" at bounding box center [508, 402] width 67 height 27
type input "400"
click at [379, 304] on div "Invoice name help INV-3180 Invoice number (optional) help INV-3180 Invoice date…" at bounding box center [315, 206] width 590 height 562
click at [492, 433] on div "0.00€" at bounding box center [508, 429] width 67 height 27
type input "3250"
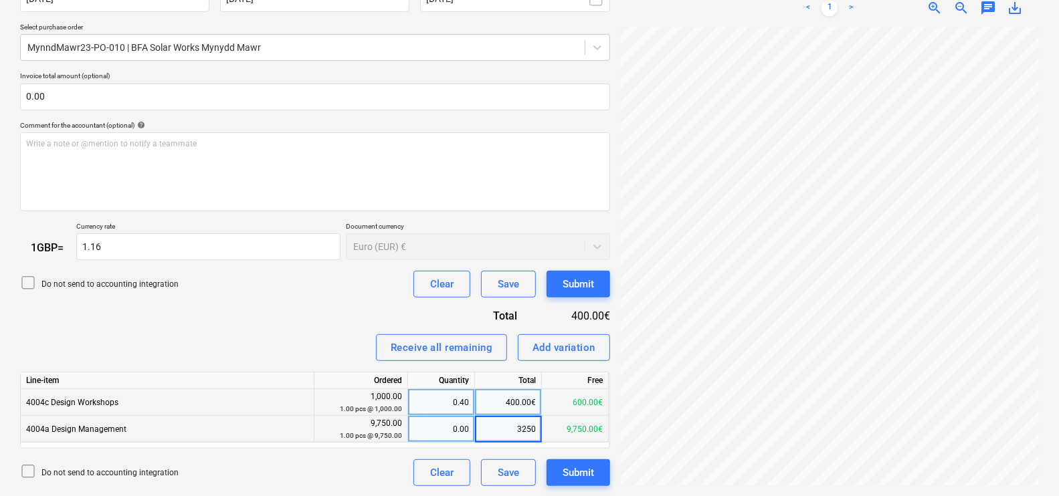
click at [310, 318] on div "Invoice name help INV-3180 Invoice number (optional) help INV-3180 Invoice date…" at bounding box center [315, 206] width 590 height 562
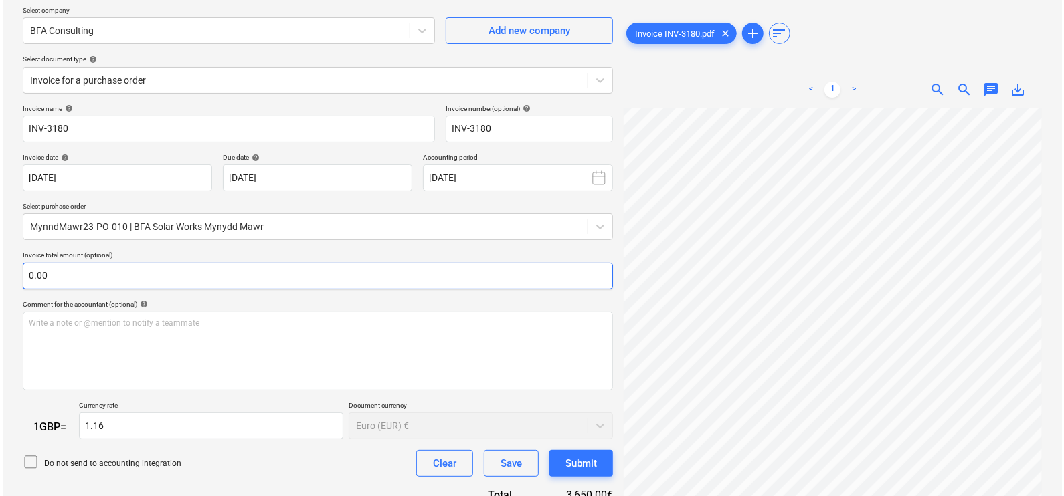
scroll to position [102, 0]
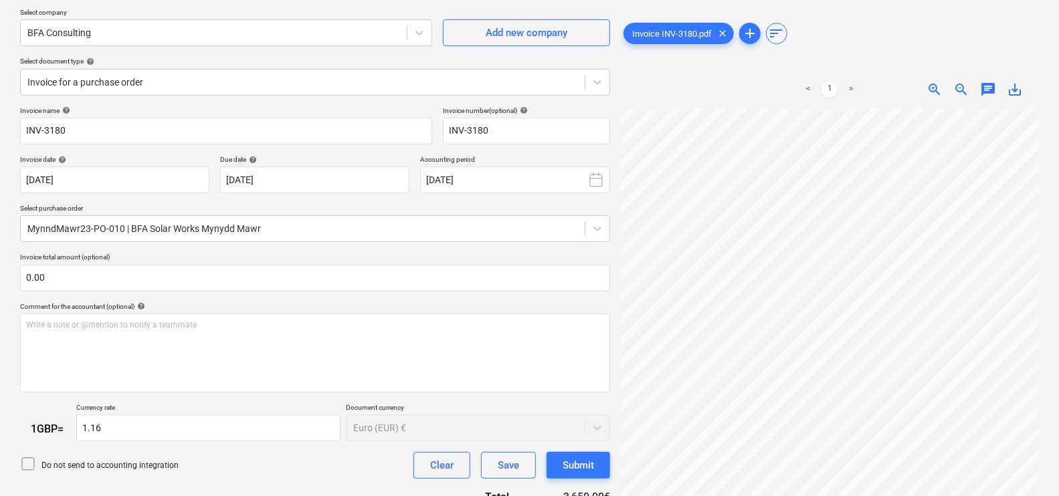
click at [574, 447] on div "Invoice name help INV-3180 Invoice number (optional) help INV-3180 Invoice date…" at bounding box center [315, 387] width 590 height 562
click at [583, 458] on div "Submit" at bounding box center [578, 465] width 31 height 17
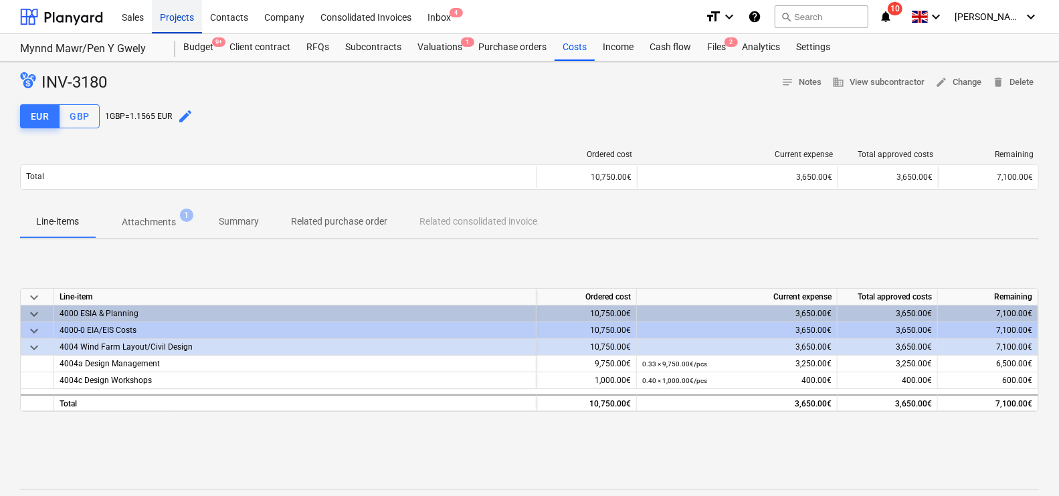
click at [182, 19] on div "Projects" at bounding box center [177, 16] width 50 height 34
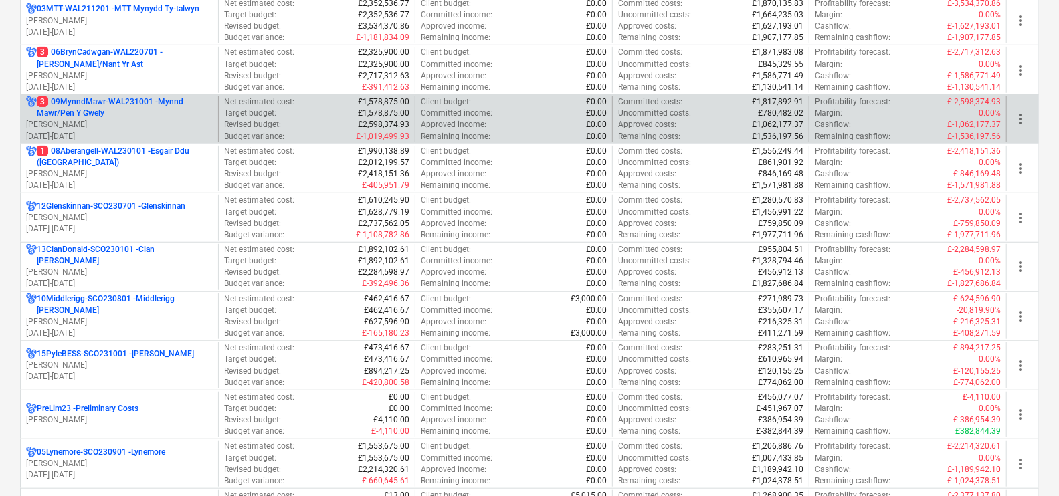
scroll to position [521, 0]
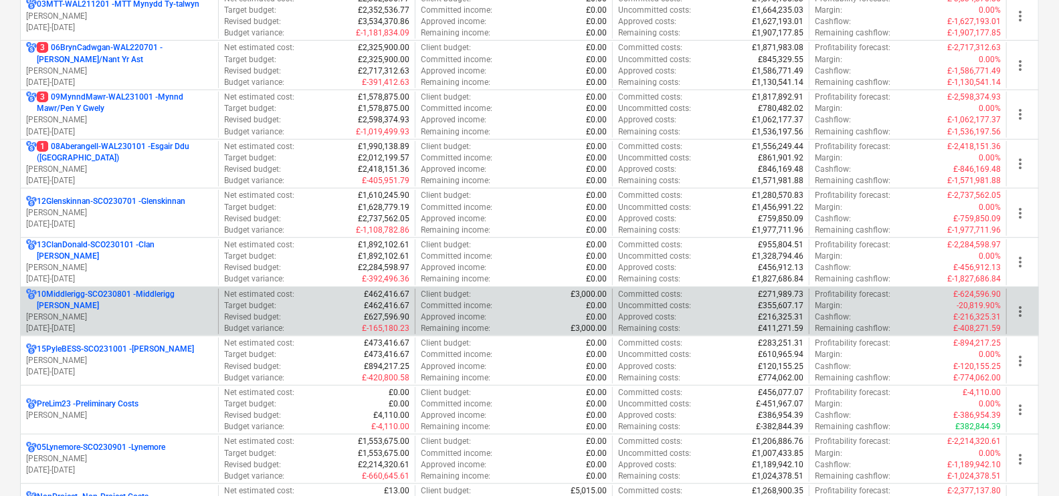
click at [165, 298] on p "10Middlerigg-SCO230801 - Middlerigg [PERSON_NAME]" at bounding box center [125, 300] width 176 height 23
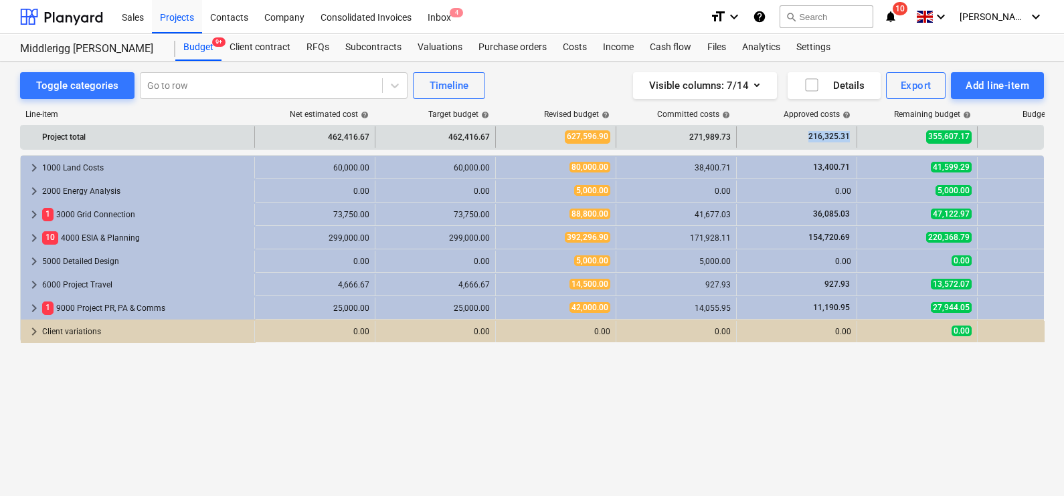
drag, startPoint x: 791, startPoint y: 132, endPoint x: 855, endPoint y: 134, distance: 63.6
click at [855, 134] on div "216,325.31" at bounding box center [797, 136] width 120 height 21
